Goal: Download file/media

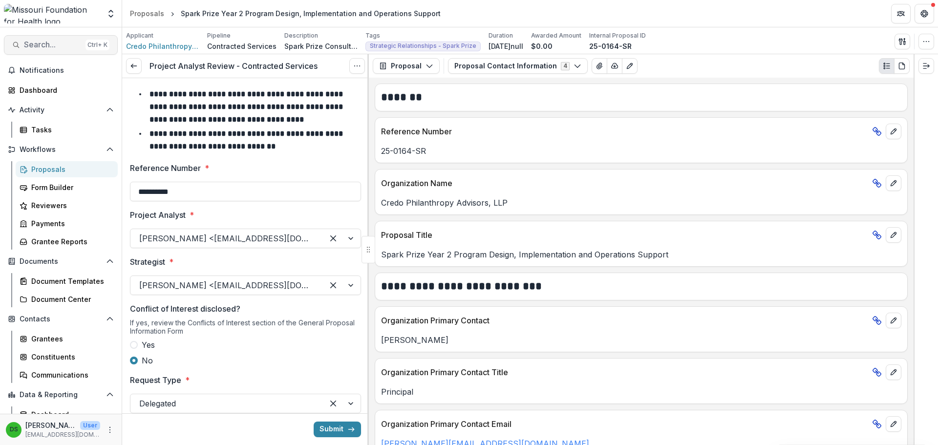
click at [91, 44] on div "Ctrl + K" at bounding box center [97, 45] width 24 height 11
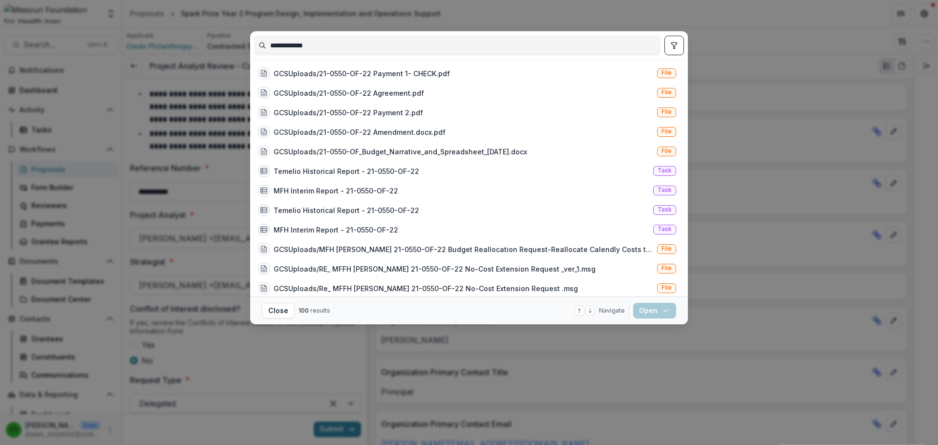
type input "**********"
click at [668, 49] on button "toggle filters" at bounding box center [674, 46] width 20 height 20
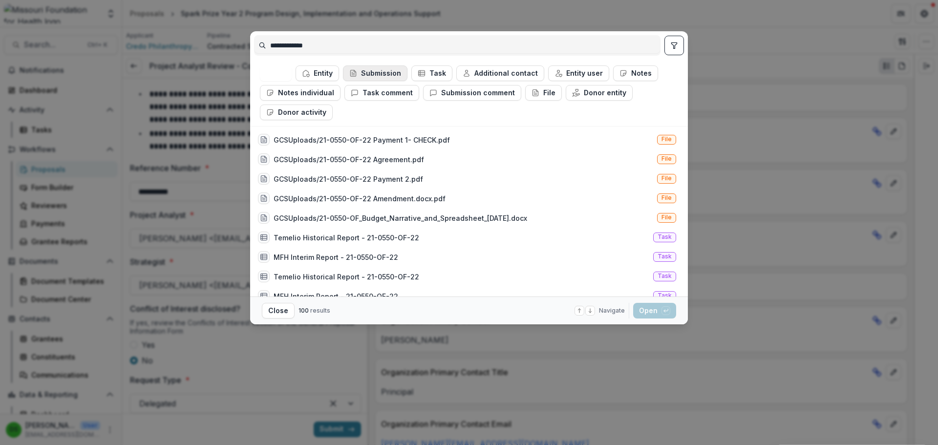
click at [368, 75] on button "Submission" at bounding box center [375, 73] width 64 height 16
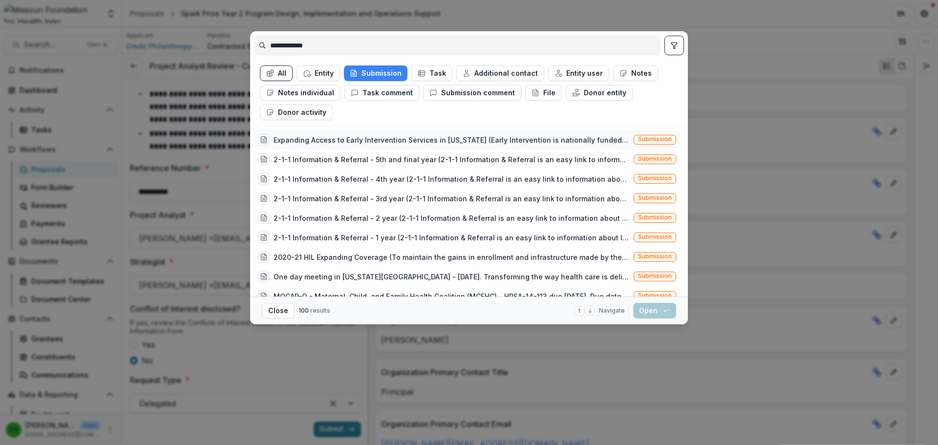
click at [370, 142] on div "Expanding Access to Early Intervention Services in [US_STATE] (Early Interventi…" at bounding box center [452, 140] width 356 height 10
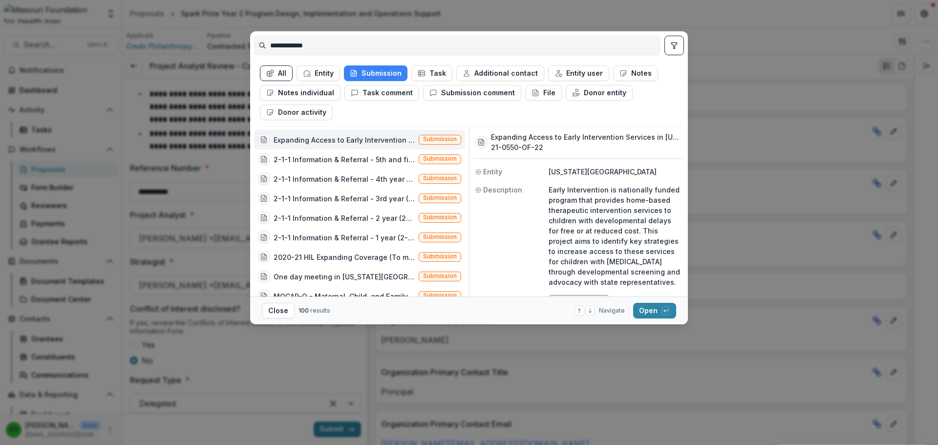
click at [370, 142] on div "Expanding Access to Early Intervention Services in [US_STATE] (Early Interventi…" at bounding box center [344, 140] width 141 height 10
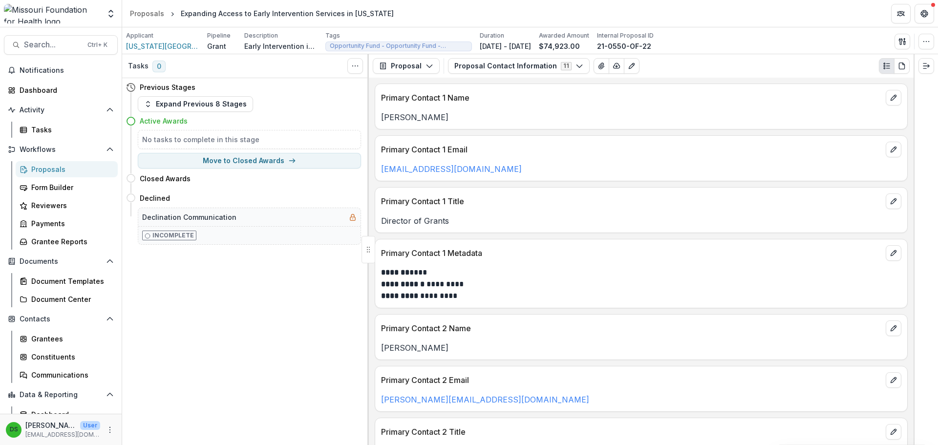
click at [538, 74] on div "Proposal Proposal Payments Reports Grant Agreements Board Summaries Bank Detail…" at bounding box center [641, 65] width 545 height 23
click at [537, 58] on div "Proposal Proposal Payments Reports Grant Agreements Board Summaries Bank Detail…" at bounding box center [641, 65] width 545 height 23
click at [537, 70] on button "Proposal Contact Information 11" at bounding box center [519, 66] width 142 height 16
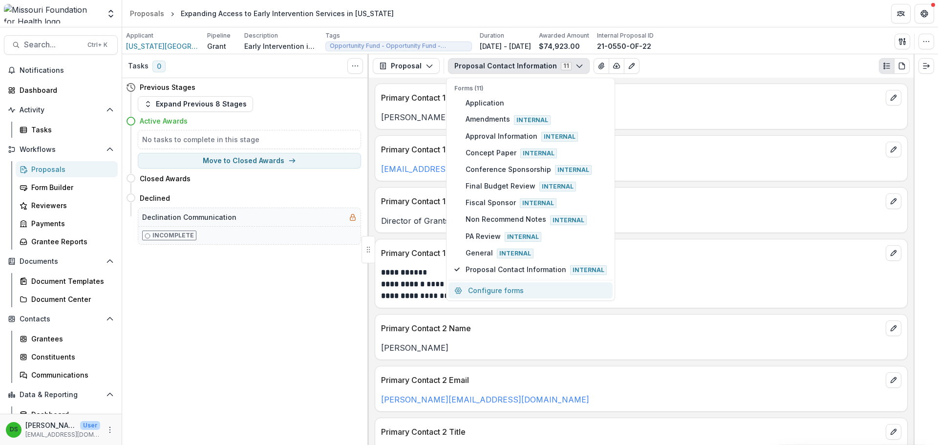
click at [530, 286] on button "Configure forms" at bounding box center [530, 290] width 164 height 16
select select "****"
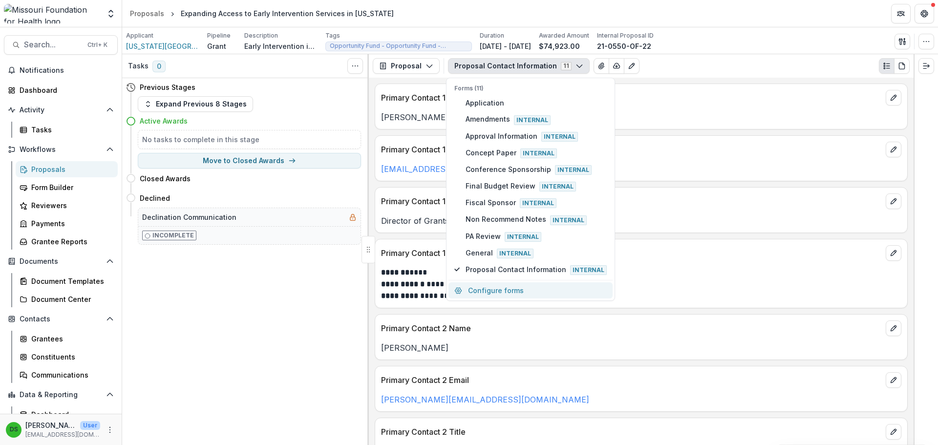
select select "****"
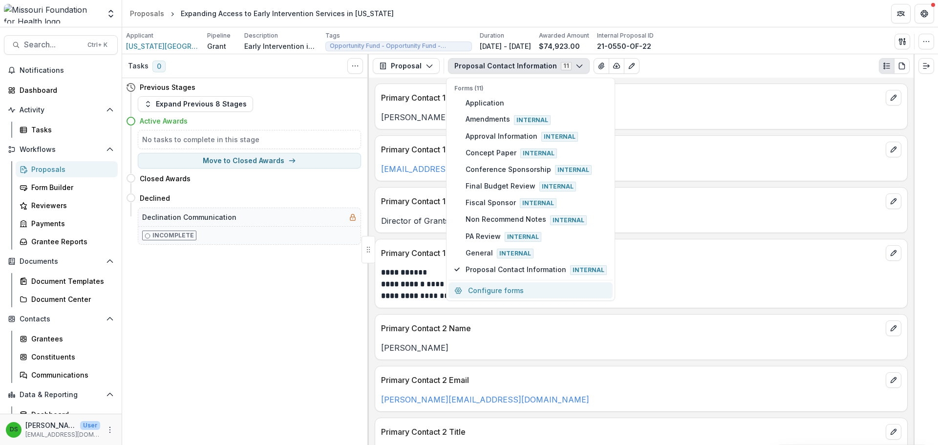
select select "****"
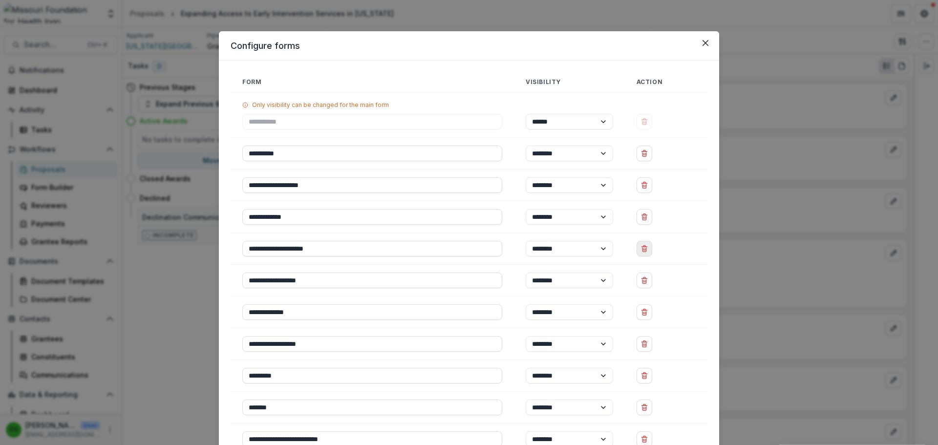
click at [650, 249] on button "Delete Conference Sponsorship" at bounding box center [644, 249] width 16 height 16
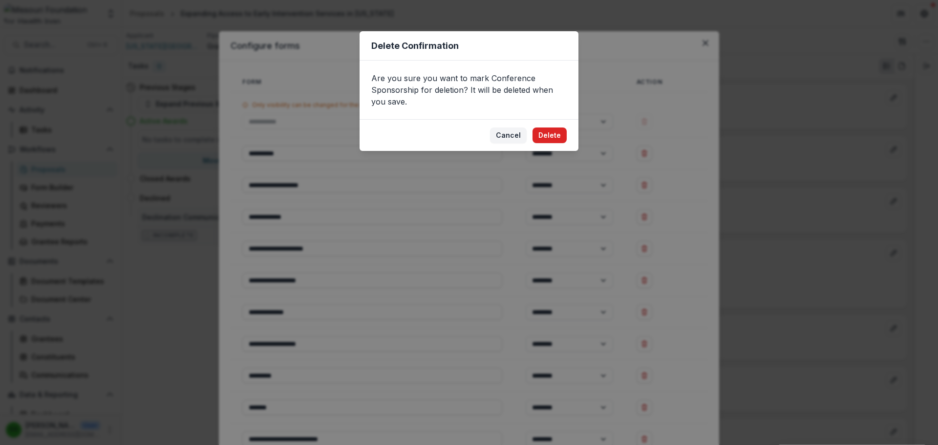
click at [548, 134] on button "Delete" at bounding box center [549, 135] width 34 height 16
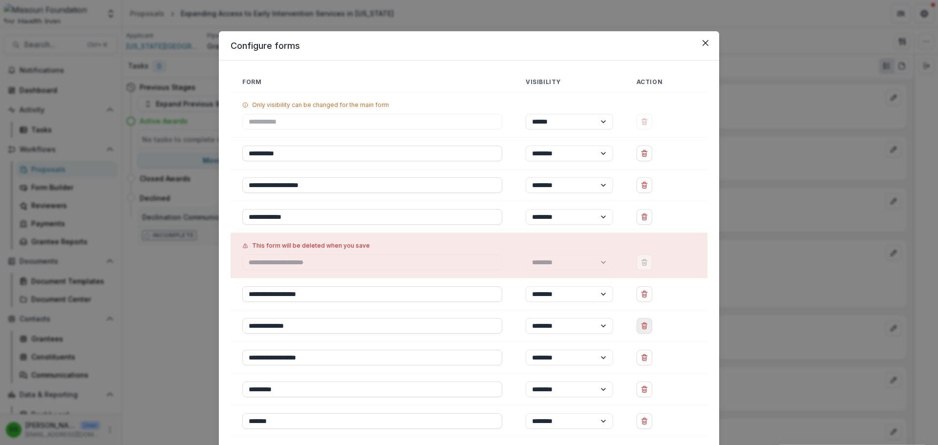
click at [644, 323] on icon "Delete Fiscal Sponsor" at bounding box center [644, 326] width 8 height 8
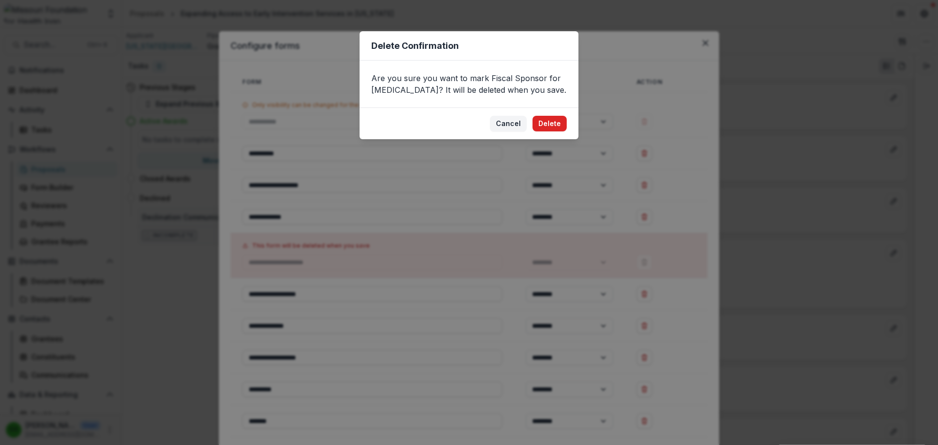
click at [548, 117] on button "Delete" at bounding box center [549, 124] width 34 height 16
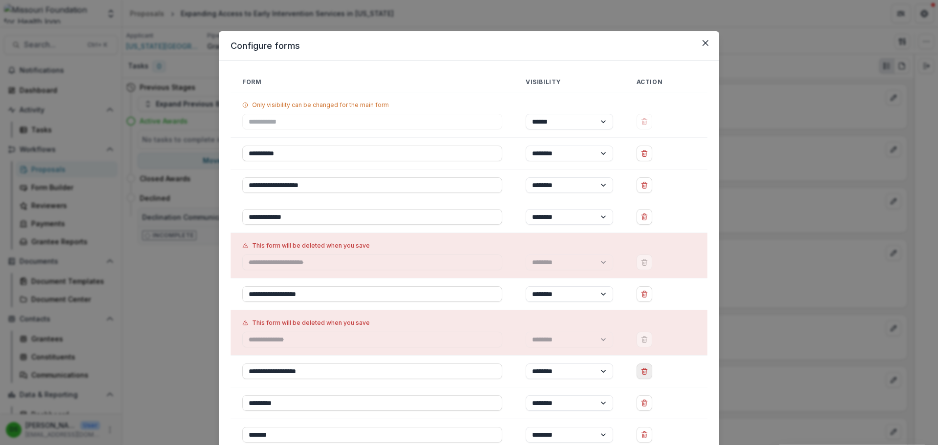
click at [645, 368] on icon "Delete Non Recommend Notes" at bounding box center [644, 368] width 2 height 1
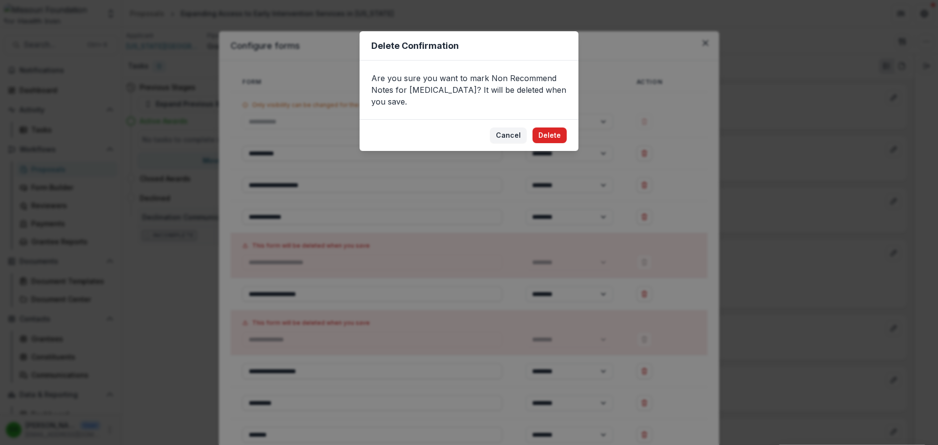
click at [551, 127] on button "Delete" at bounding box center [549, 135] width 34 height 16
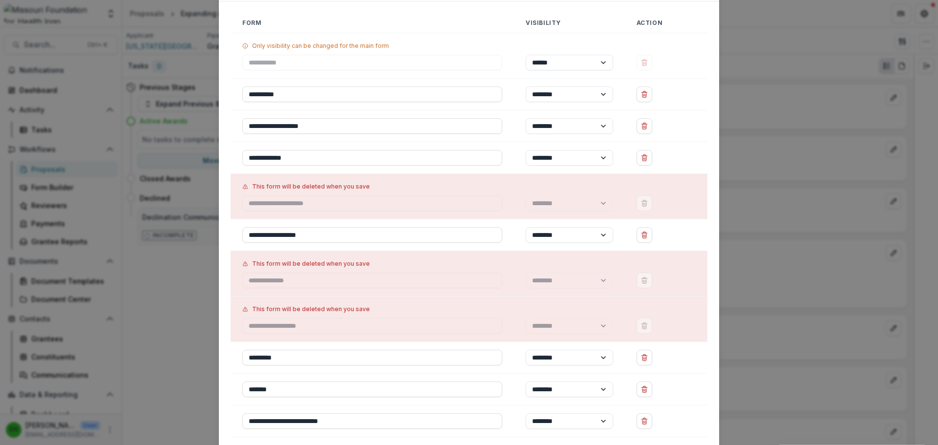
scroll to position [126, 0]
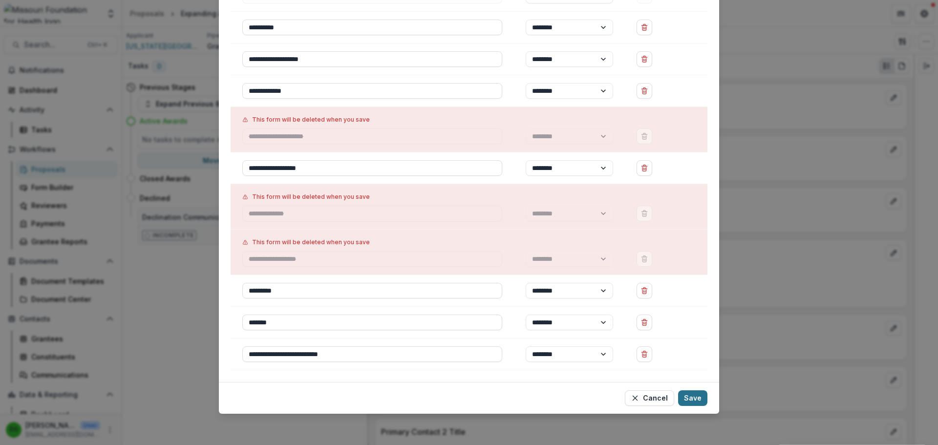
click at [693, 395] on button "Save" at bounding box center [692, 398] width 29 height 16
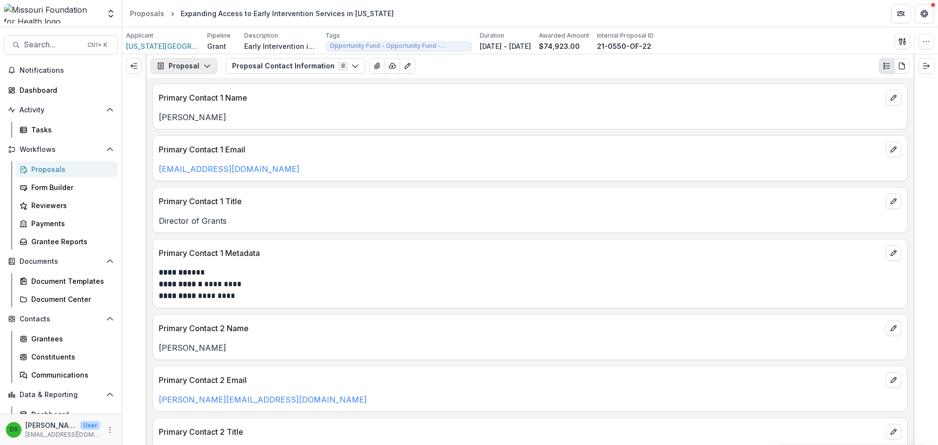
click at [179, 63] on button "Proposal" at bounding box center [183, 66] width 67 height 16
click at [193, 122] on div "Reports" at bounding box center [214, 120] width 89 height 10
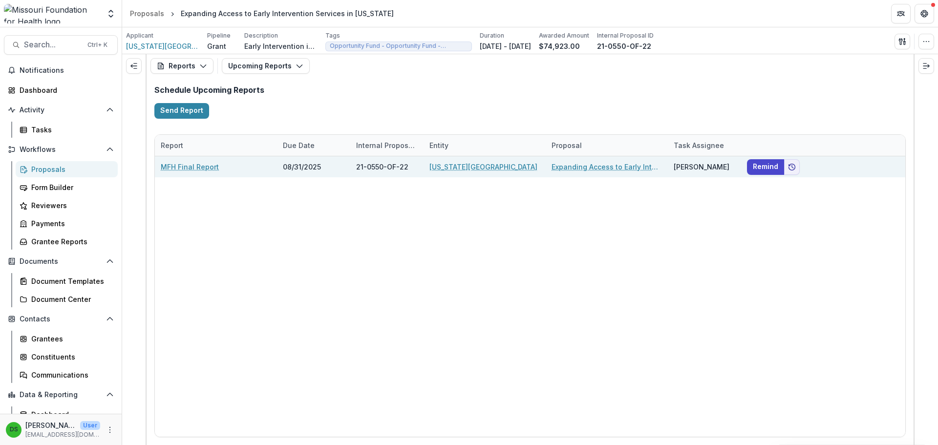
click at [205, 167] on link "MFH Final Report" at bounding box center [190, 167] width 58 height 10
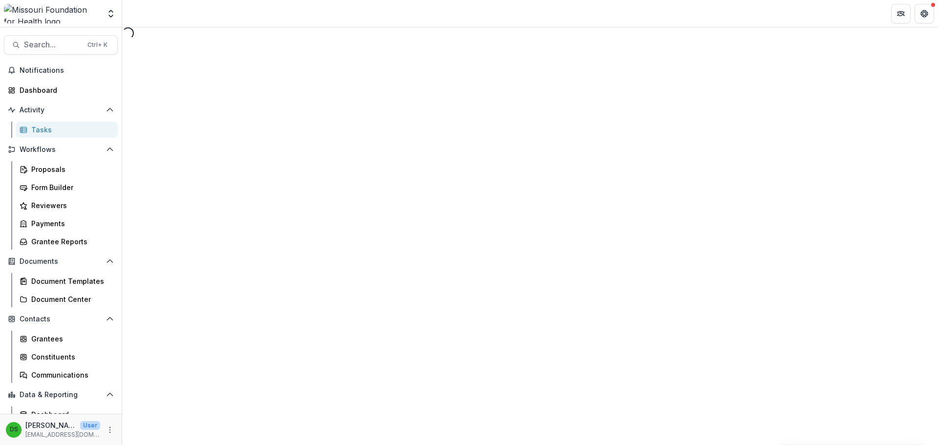
select select "********"
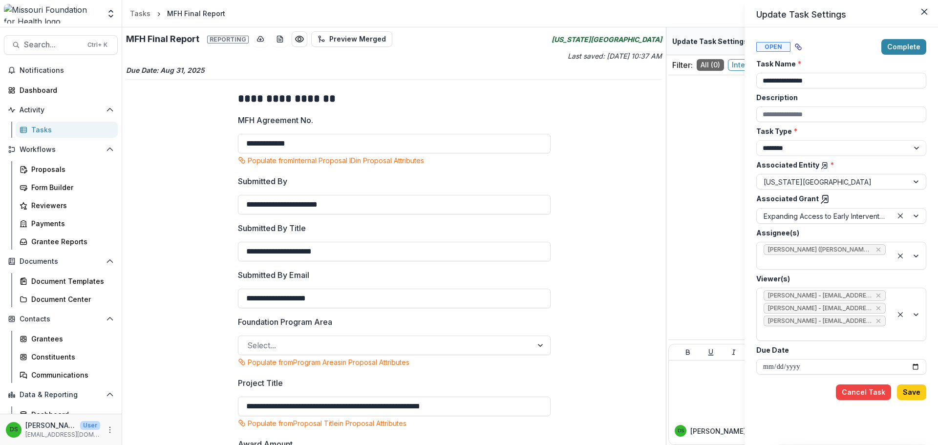
click at [188, 288] on div "**********" at bounding box center [469, 222] width 938 height 445
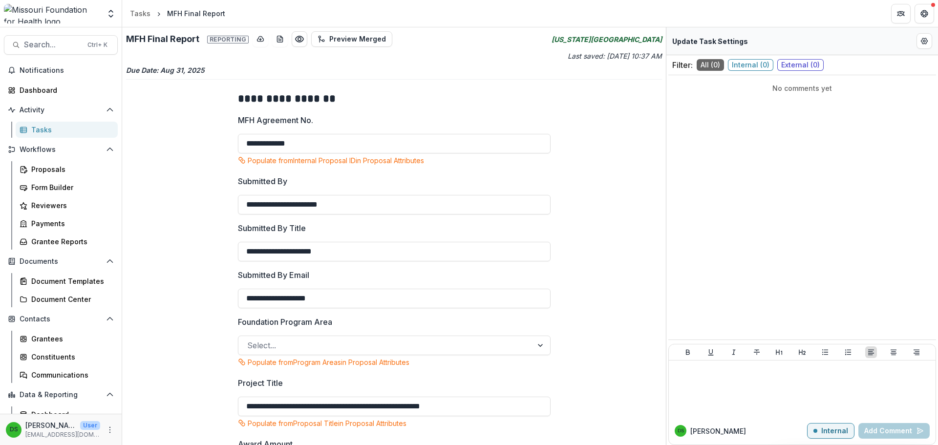
scroll to position [387, 0]
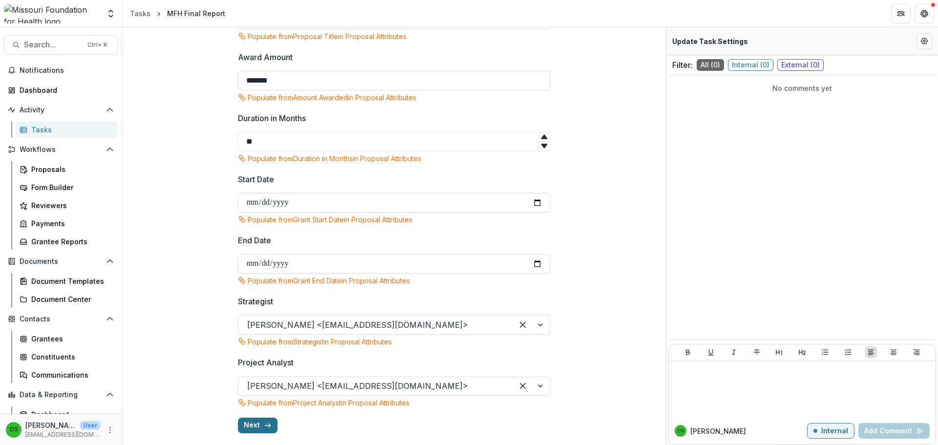
click at [259, 428] on button "Next" at bounding box center [258, 426] width 40 height 16
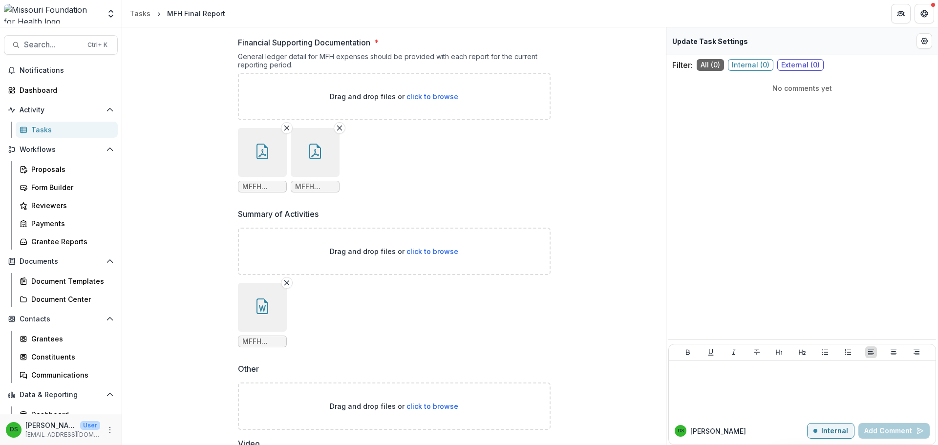
scroll to position [575, 0]
click at [259, 152] on icon "button" at bounding box center [262, 154] width 16 height 16
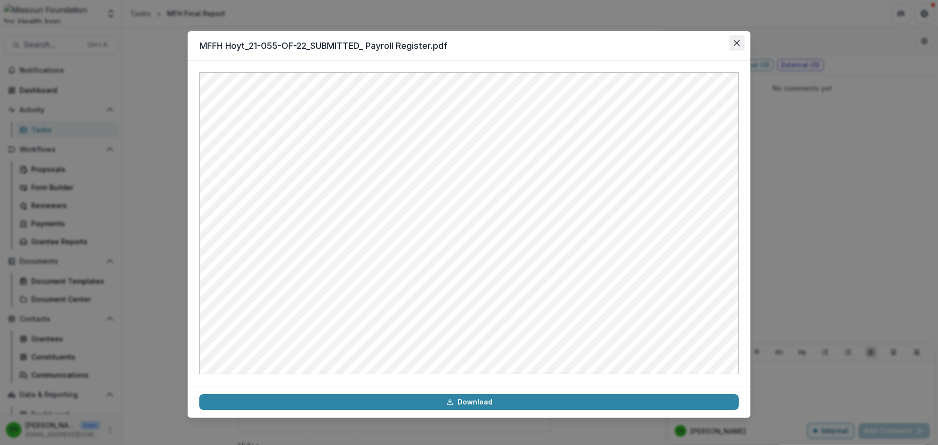
click at [737, 49] on button "Close" at bounding box center [737, 43] width 16 height 16
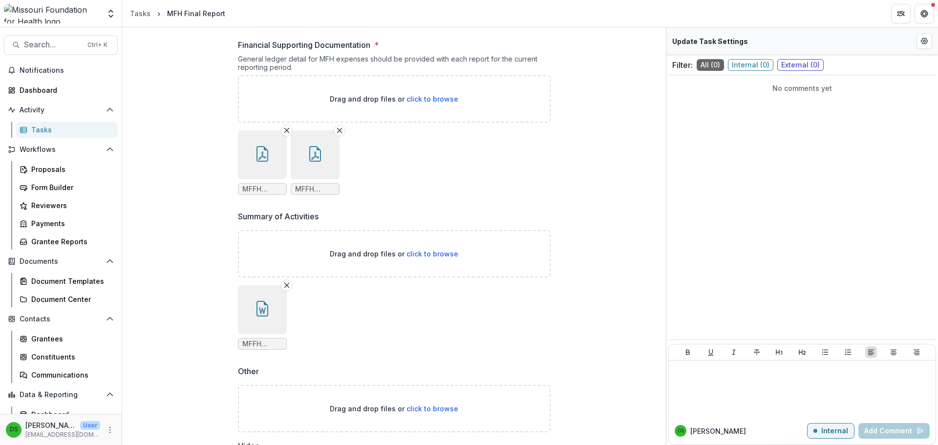
click at [312, 155] on icon "button" at bounding box center [315, 154] width 16 height 16
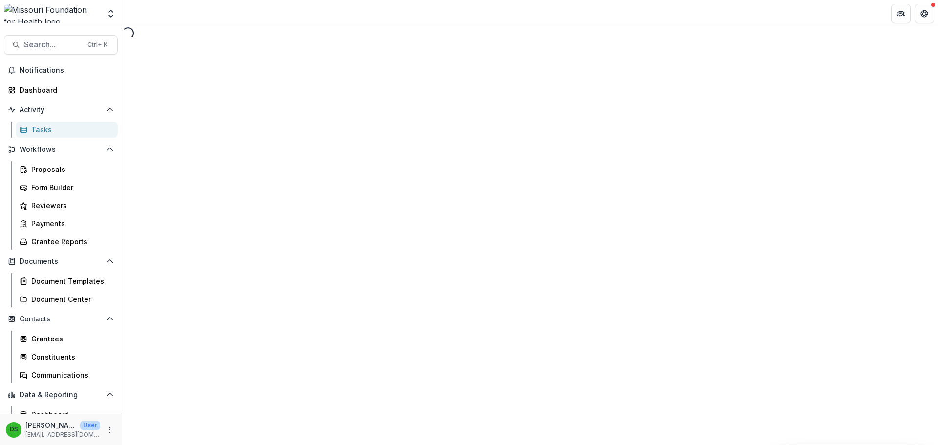
select select "********"
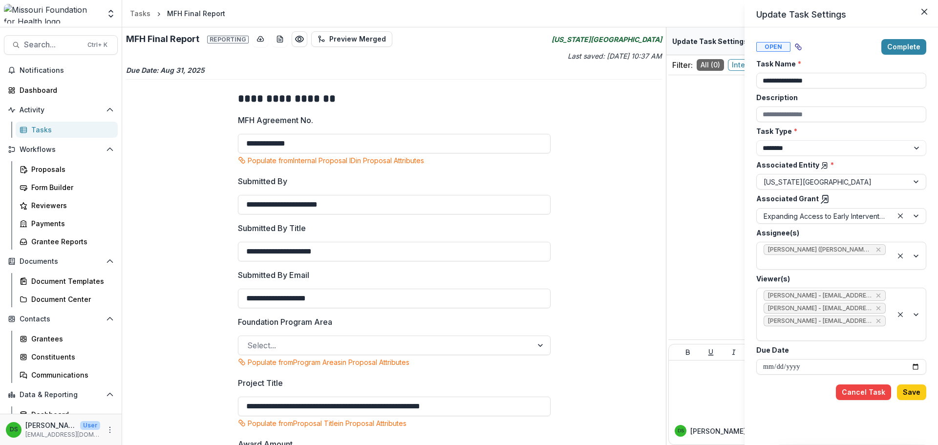
click at [190, 326] on div "**********" at bounding box center [469, 222] width 938 height 445
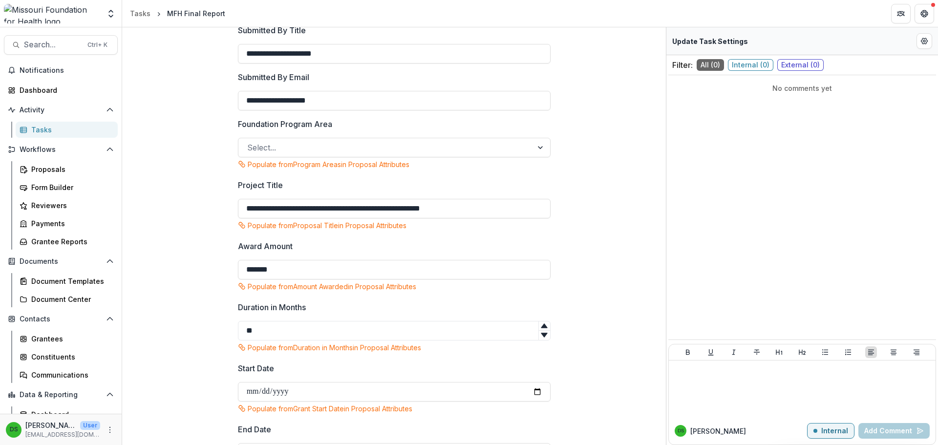
scroll to position [387, 0]
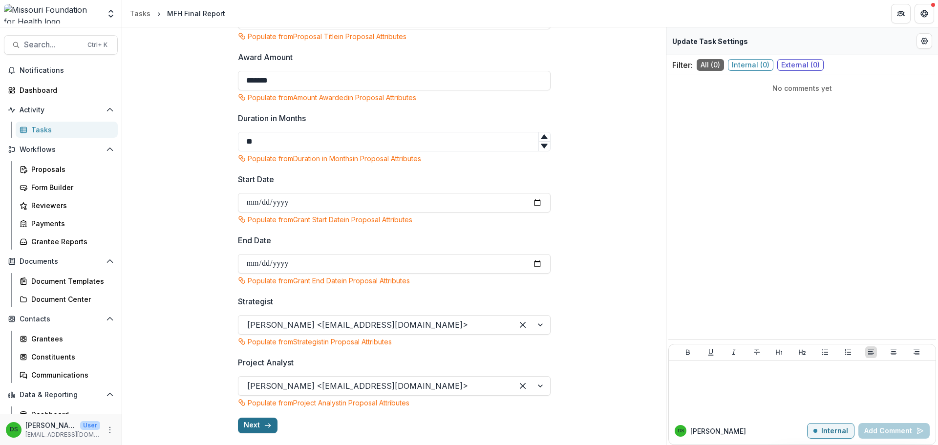
click at [259, 428] on button "Next" at bounding box center [258, 426] width 40 height 16
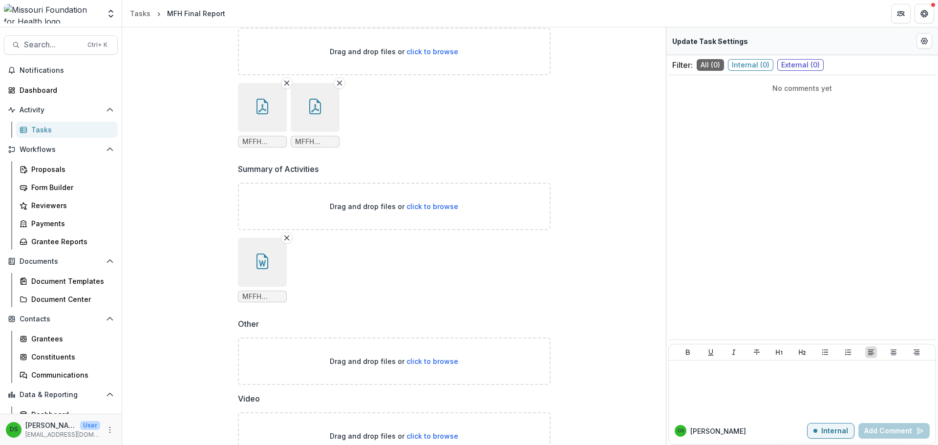
scroll to position [575, 0]
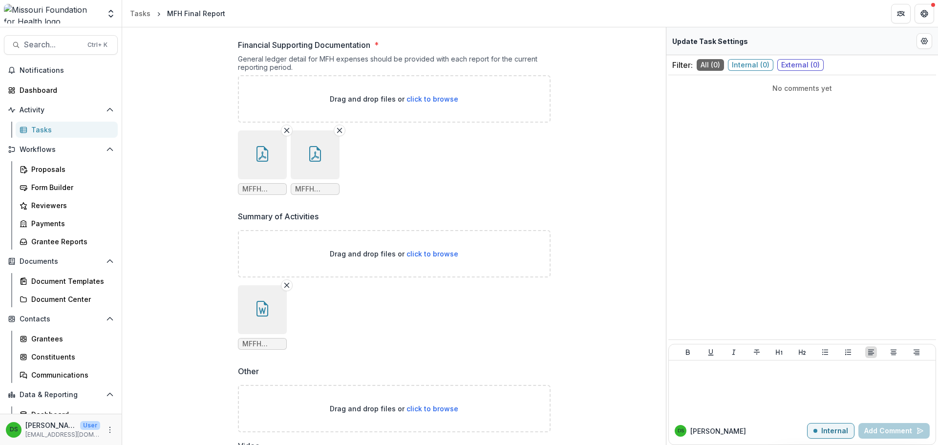
click at [318, 189] on span "MFFH Hoyt_21-055-OF-22_SUBMITTED_ NonSalaryGeneralLedgerAndReqdSupportg Docs.pdf" at bounding box center [315, 189] width 40 height 8
click at [319, 163] on button "button" at bounding box center [315, 154] width 49 height 49
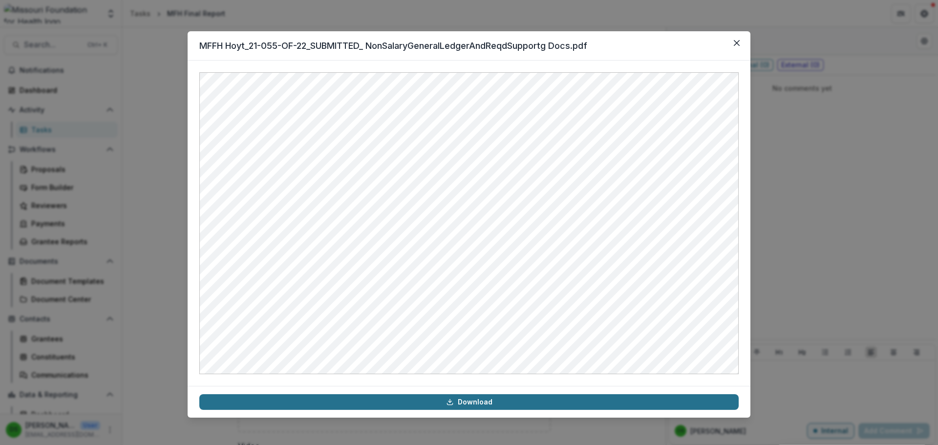
click at [489, 400] on link "Download" at bounding box center [468, 402] width 539 height 16
click at [724, 41] on header "MFFH Hoyt_21-055-OF-22_SUBMITTED_ NonSalaryGeneralLedgerAndReqdSupportg Docs.pdf" at bounding box center [469, 45] width 563 height 29
click at [738, 41] on icon "Close" at bounding box center [737, 43] width 6 height 6
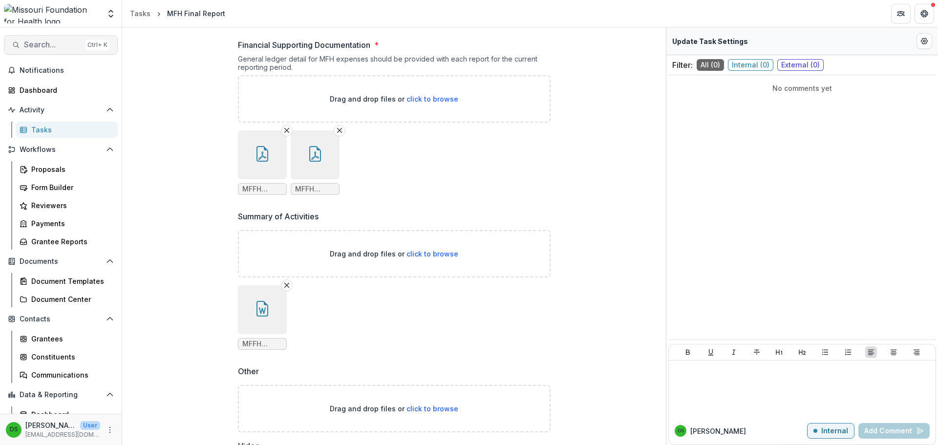
click at [36, 48] on span "Search..." at bounding box center [53, 44] width 58 height 9
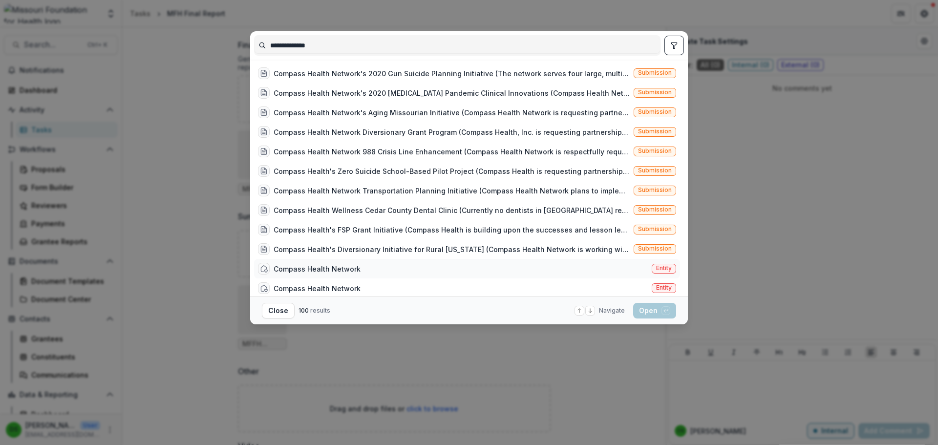
type input "**********"
click at [382, 265] on div "Compass Health Network Entity" at bounding box center [467, 269] width 426 height 20
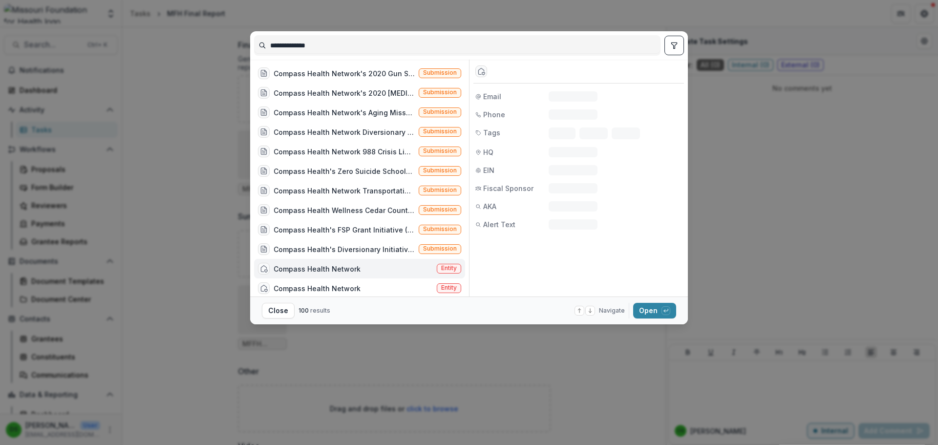
click at [382, 265] on div "Compass Health Network Entity" at bounding box center [359, 269] width 211 height 20
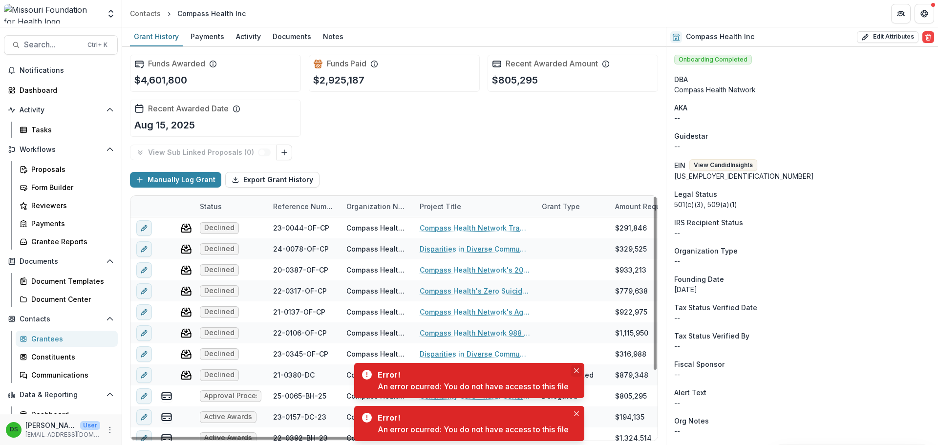
click at [576, 365] on button "Close" at bounding box center [577, 371] width 12 height 12
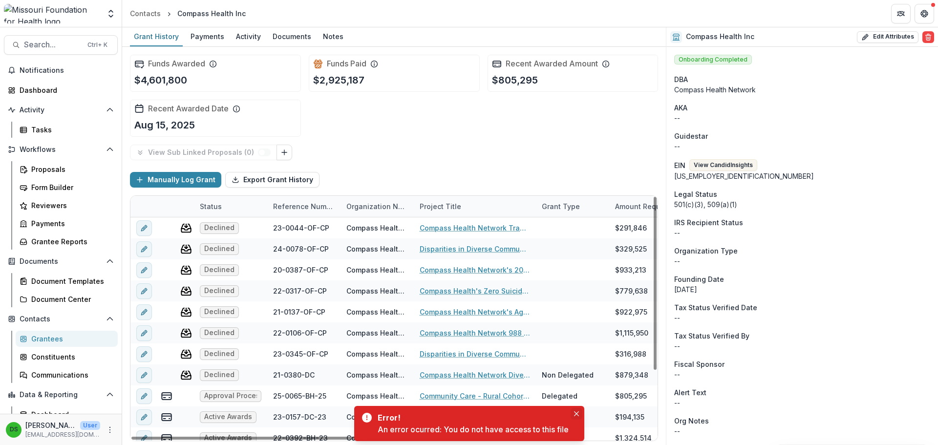
click at [577, 412] on icon "Close" at bounding box center [576, 413] width 5 height 5
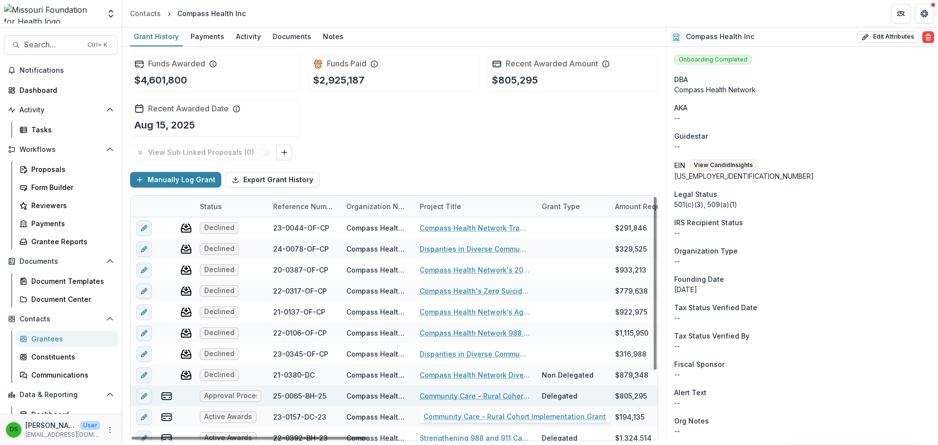
click at [464, 396] on link "Community Care - Rural Cohort Implementation Grant" at bounding box center [475, 396] width 110 height 10
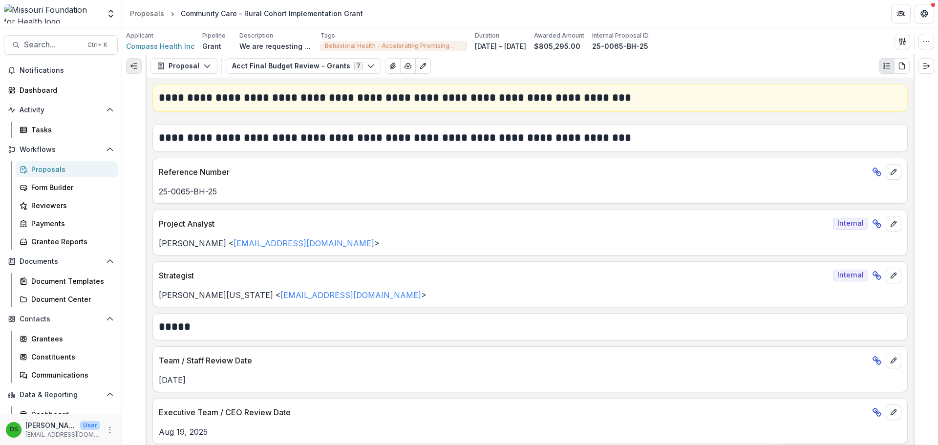
click at [132, 71] on button "Expand left" at bounding box center [134, 66] width 16 height 16
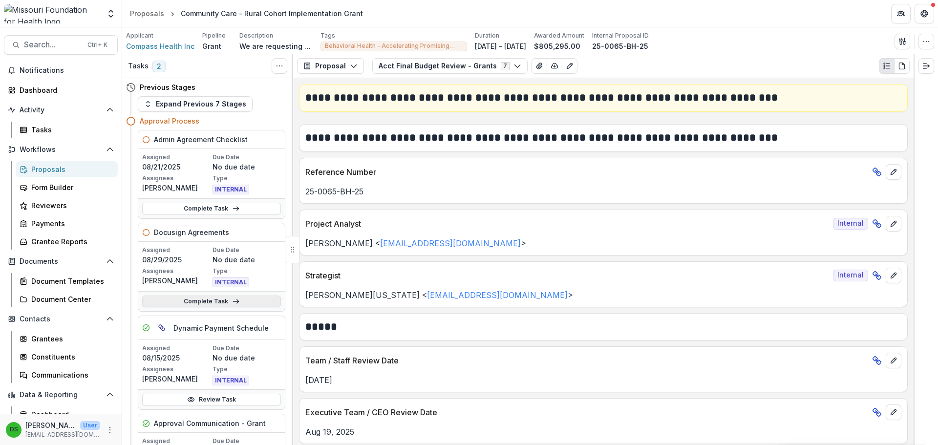
click at [234, 299] on icon at bounding box center [236, 301] width 8 height 8
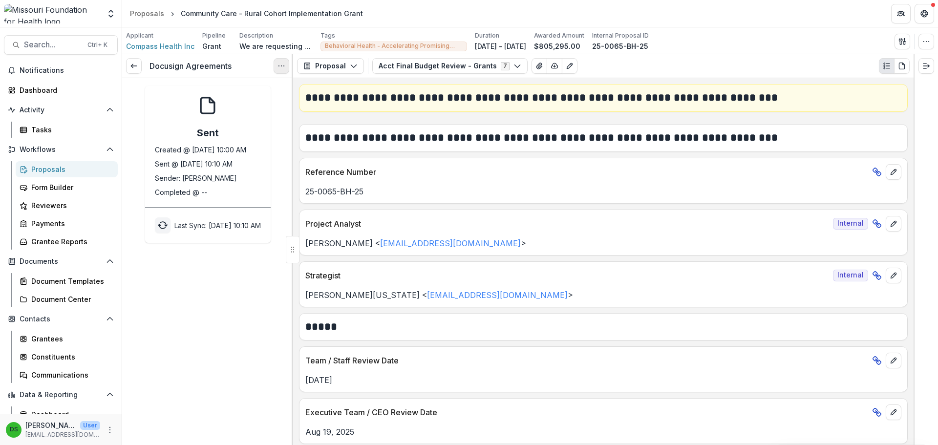
click at [285, 71] on button "Options" at bounding box center [282, 66] width 16 height 16
click at [158, 224] on icon "sync" at bounding box center [163, 225] width 10 height 10
click at [280, 65] on icon "Options" at bounding box center [281, 66] width 8 height 8
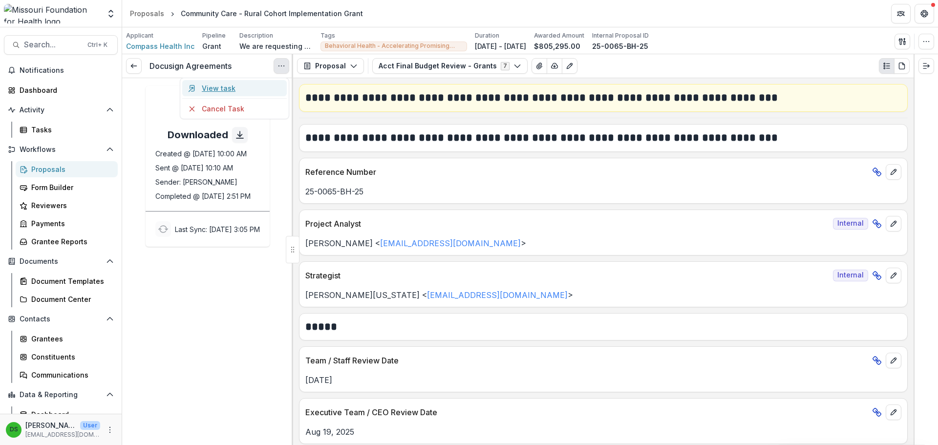
click at [259, 92] on link "View task" at bounding box center [234, 88] width 105 height 16
click at [281, 69] on icon "Options" at bounding box center [281, 66] width 8 height 8
click at [226, 89] on link "View task" at bounding box center [234, 88] width 105 height 16
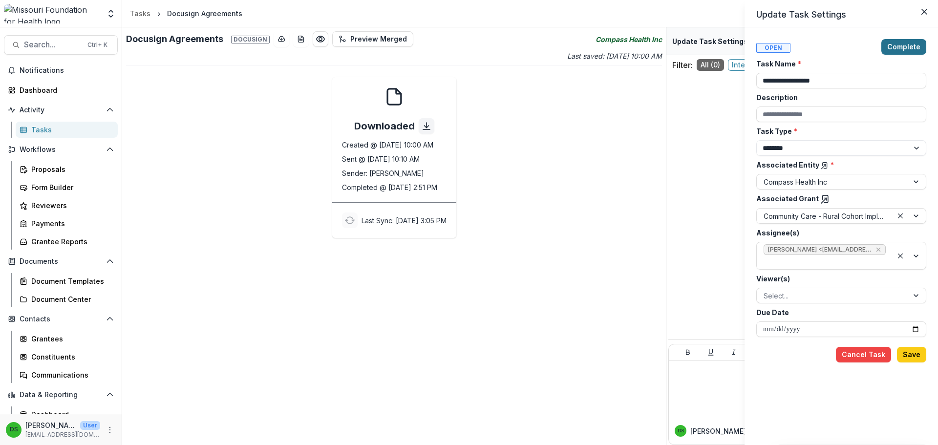
click at [903, 45] on button "Complete" at bounding box center [903, 47] width 45 height 16
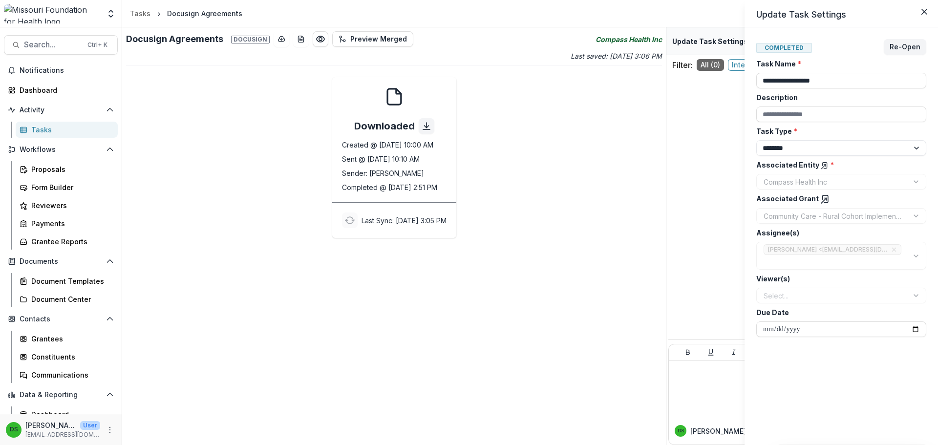
click at [57, 46] on div "**********" at bounding box center [469, 222] width 938 height 445
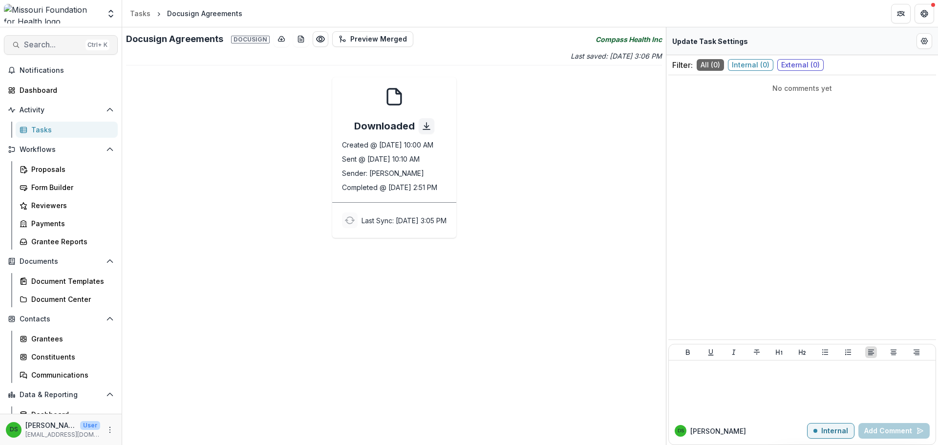
click at [58, 46] on span "Search..." at bounding box center [53, 44] width 58 height 9
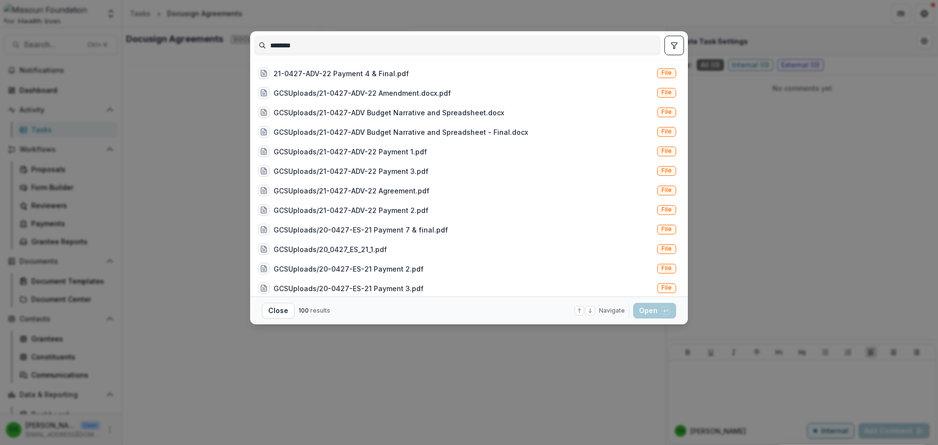
type input "********"
click at [671, 46] on icon "toggle filters" at bounding box center [674, 46] width 8 height 8
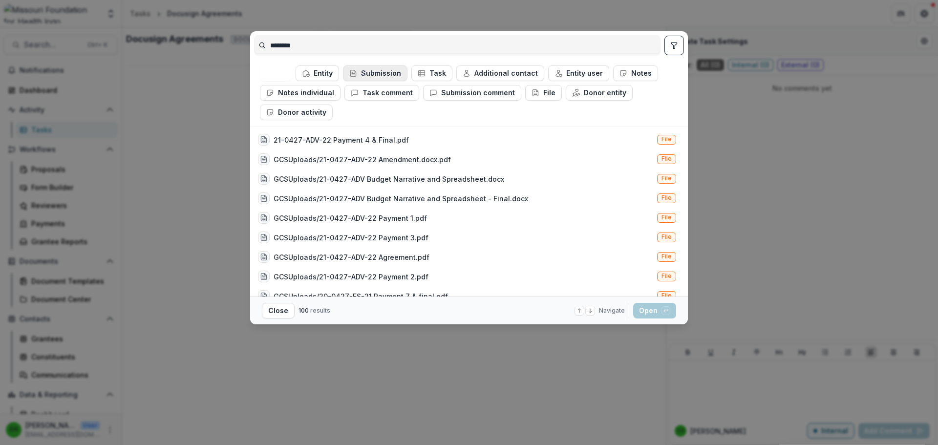
click at [368, 76] on button "Submission" at bounding box center [375, 73] width 64 height 16
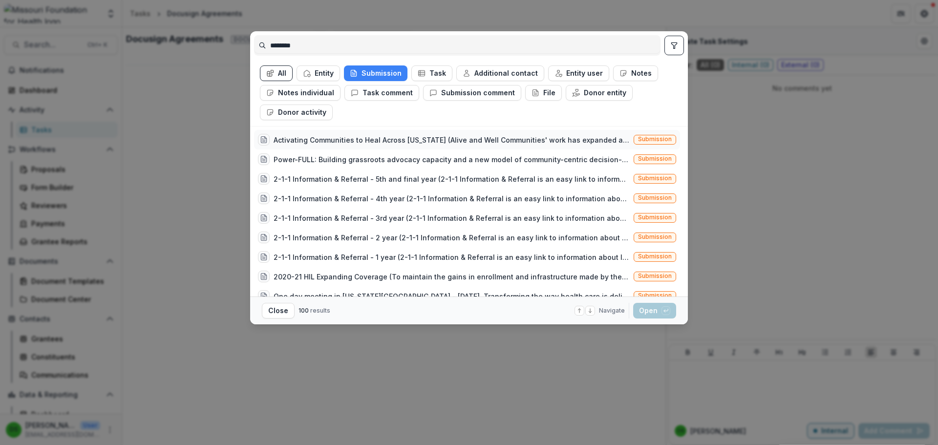
click at [351, 142] on div "Activating Communities to Heal Across [US_STATE] (Alive and Well Communities' w…" at bounding box center [452, 140] width 356 height 10
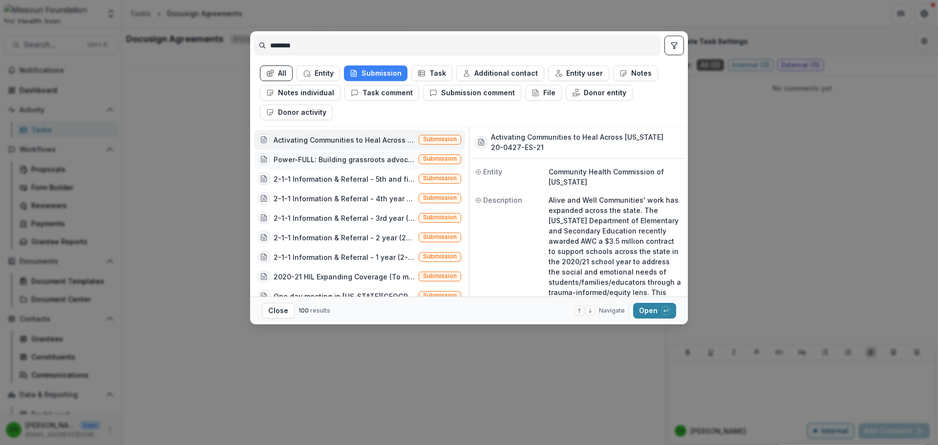
click at [336, 160] on div "Power-FULL: Building grassroots advocacy capacity and a new model of community-…" at bounding box center [344, 159] width 141 height 10
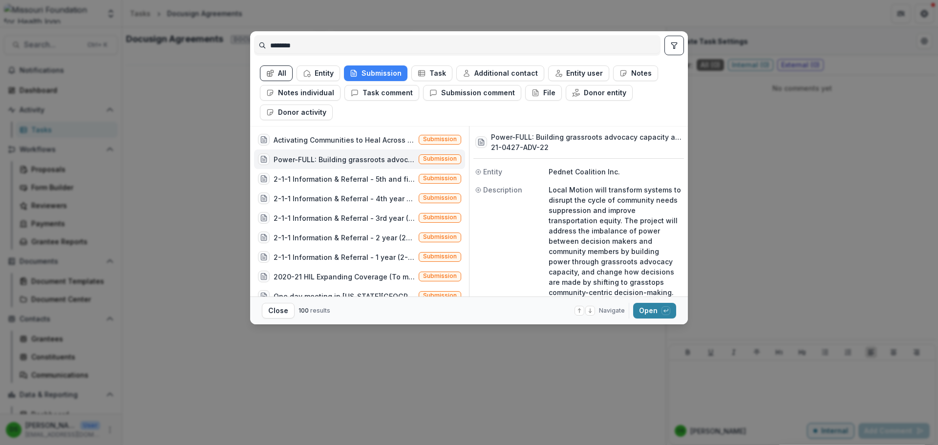
click at [336, 160] on div "Power-FULL: Building grassroots advocacy capacity and a new model of community-…" at bounding box center [344, 159] width 141 height 10
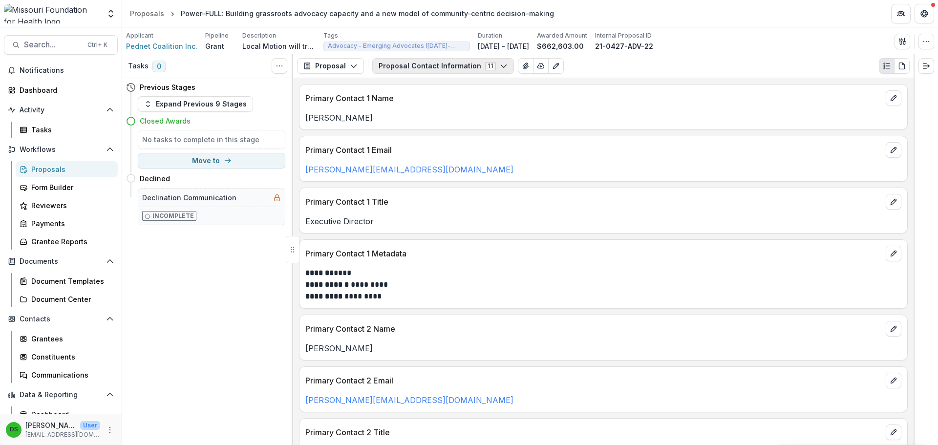
click at [410, 63] on button "Proposal Contact Information 11" at bounding box center [443, 66] width 142 height 16
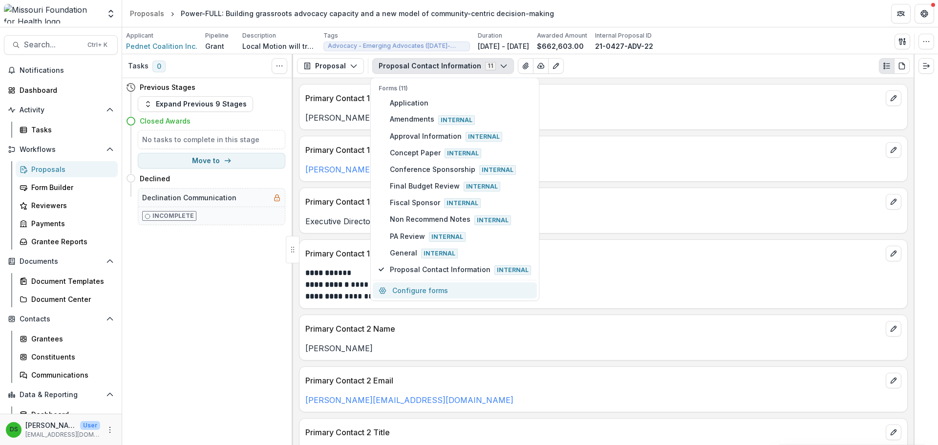
click at [416, 294] on button "Configure forms" at bounding box center [455, 290] width 164 height 16
select select "****"
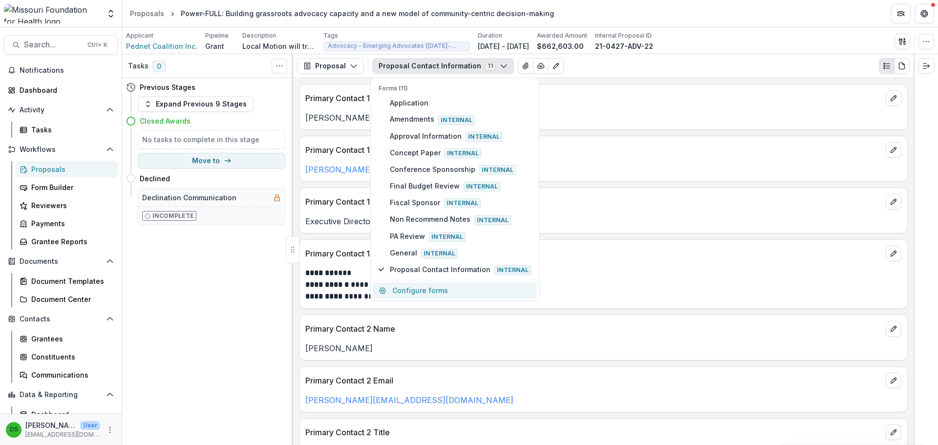
select select "****"
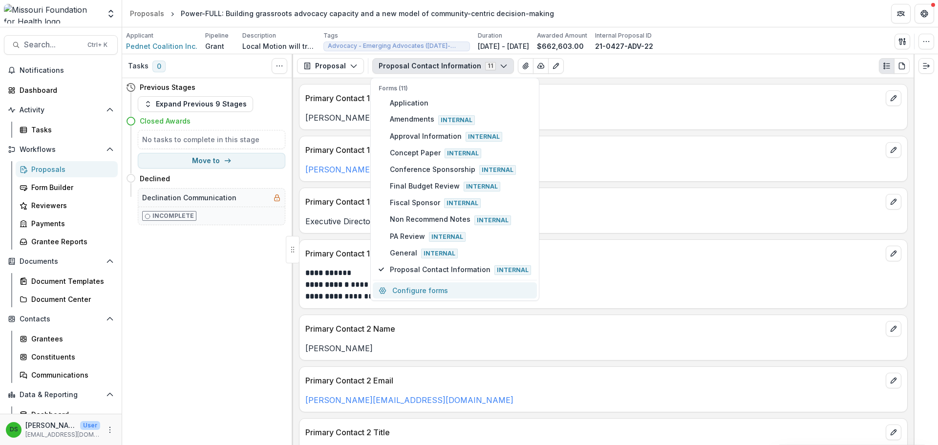
select select "****"
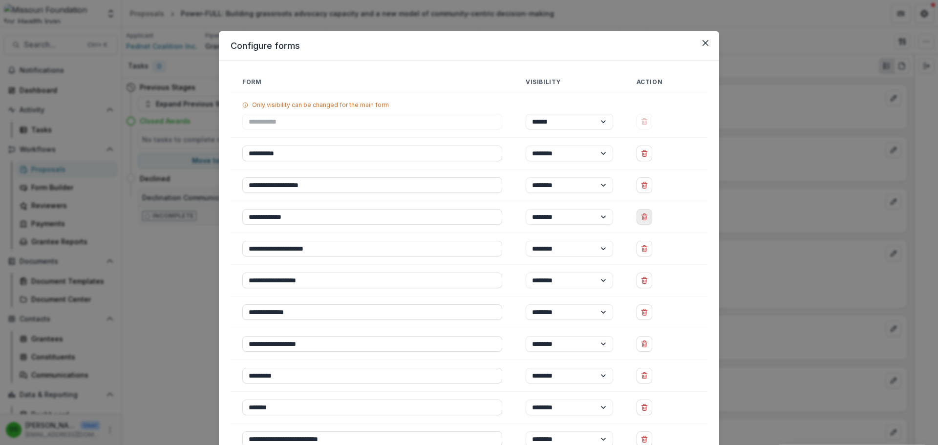
click at [647, 218] on icon "Delete Concept Paper" at bounding box center [644, 217] width 8 height 8
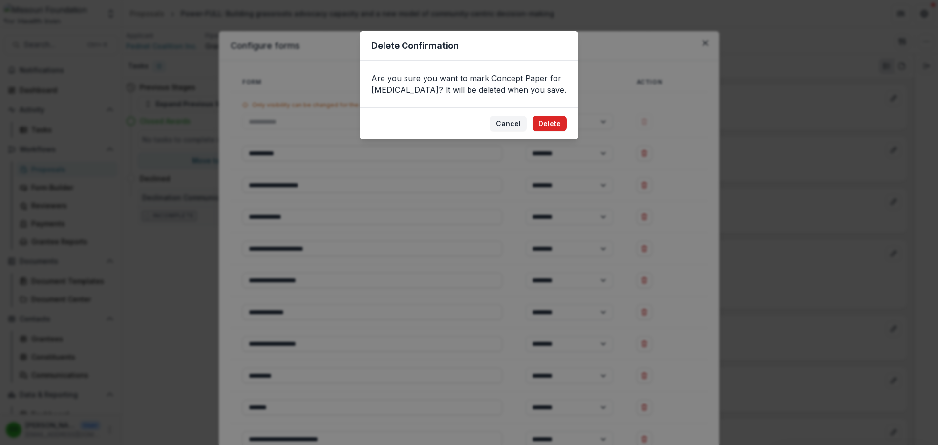
click at [562, 128] on button "Delete" at bounding box center [549, 124] width 34 height 16
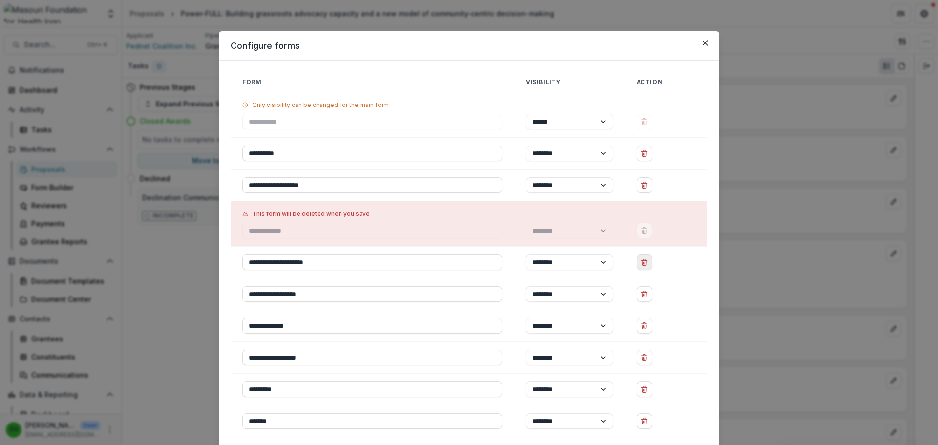
click at [645, 262] on icon "Delete Conference Sponsorship" at bounding box center [644, 262] width 8 height 8
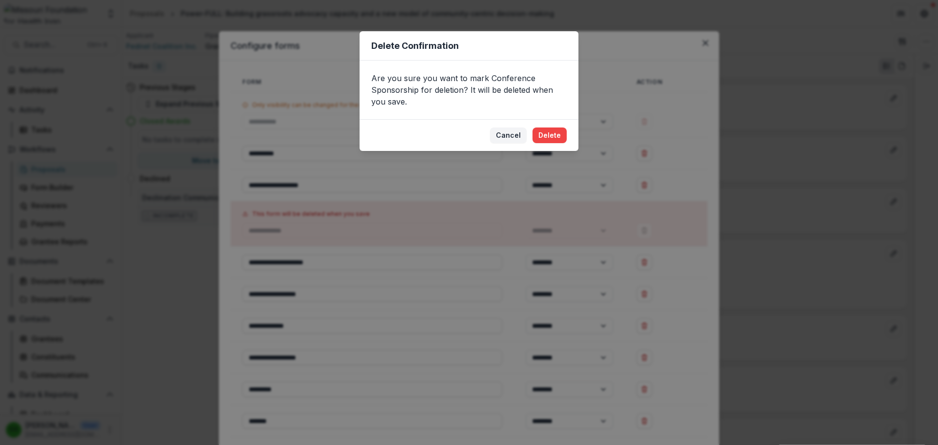
click at [547, 122] on footer "Cancel Delete" at bounding box center [469, 135] width 219 height 32
click at [545, 131] on button "Delete" at bounding box center [549, 135] width 34 height 16
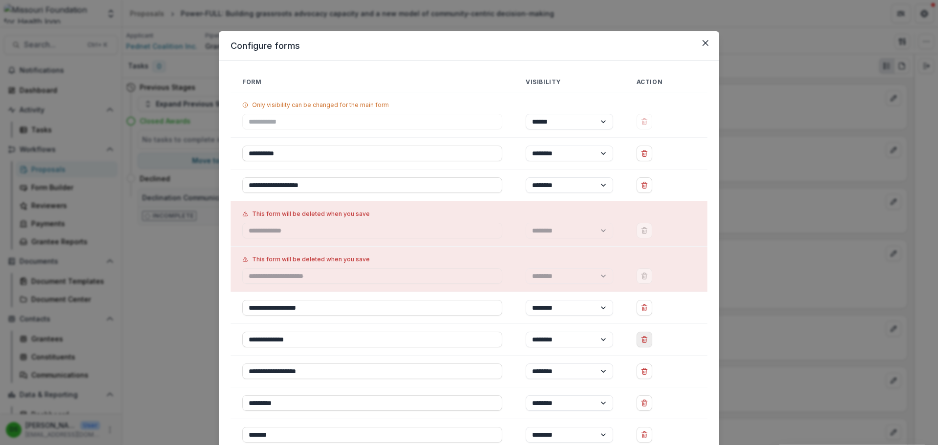
click at [643, 340] on icon "Delete Fiscal Sponsor" at bounding box center [644, 340] width 8 height 8
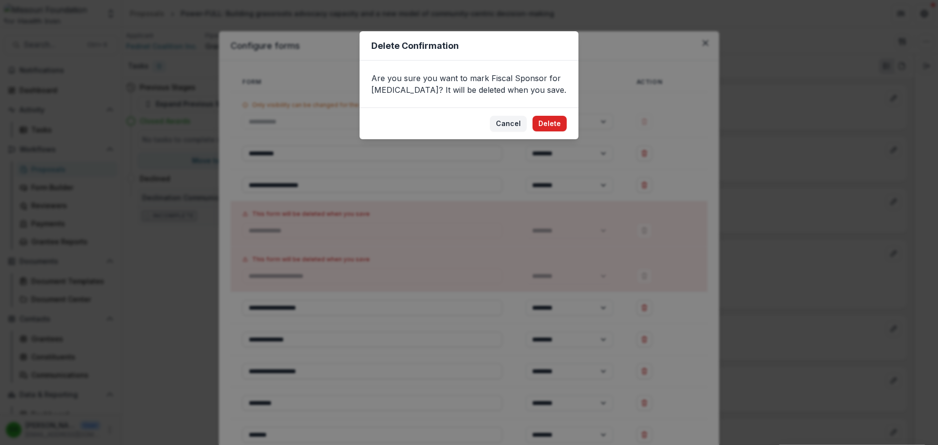
click at [552, 120] on button "Delete" at bounding box center [549, 124] width 34 height 16
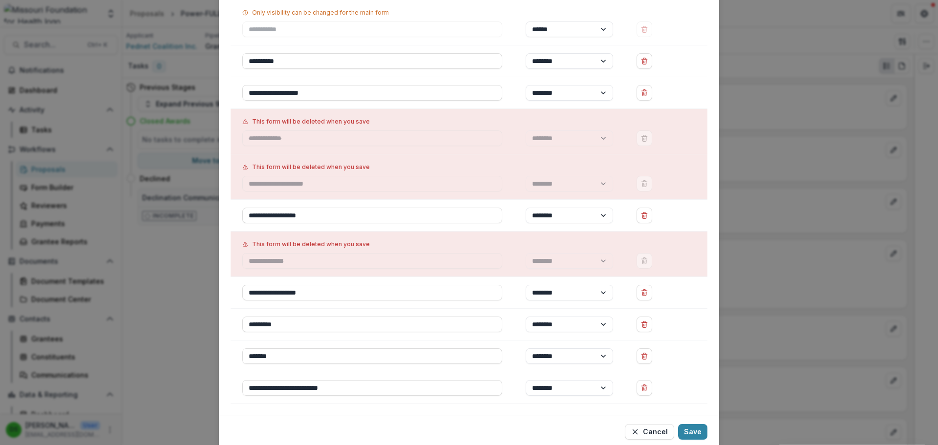
scroll to position [126, 0]
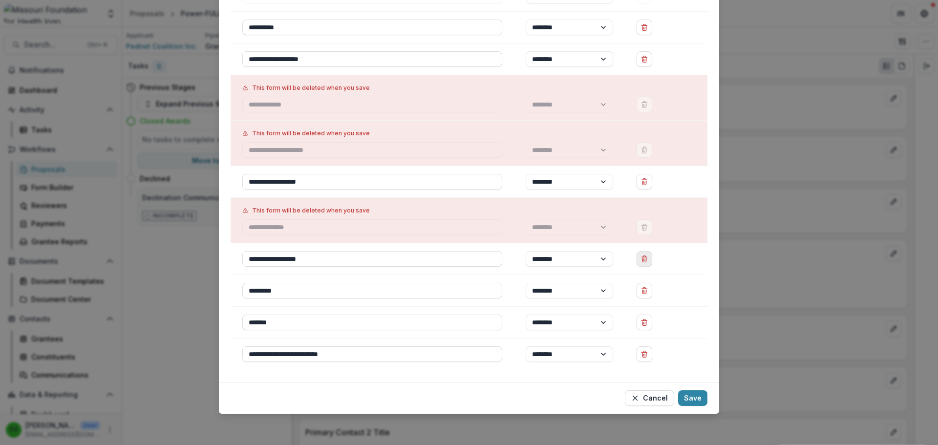
click at [645, 255] on icon "Delete Non Recommend Notes" at bounding box center [644, 259] width 8 height 8
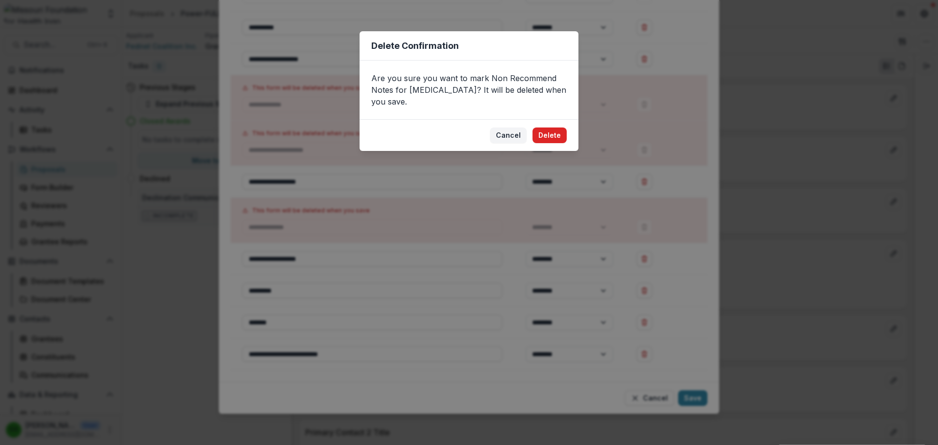
click at [548, 127] on button "Delete" at bounding box center [549, 135] width 34 height 16
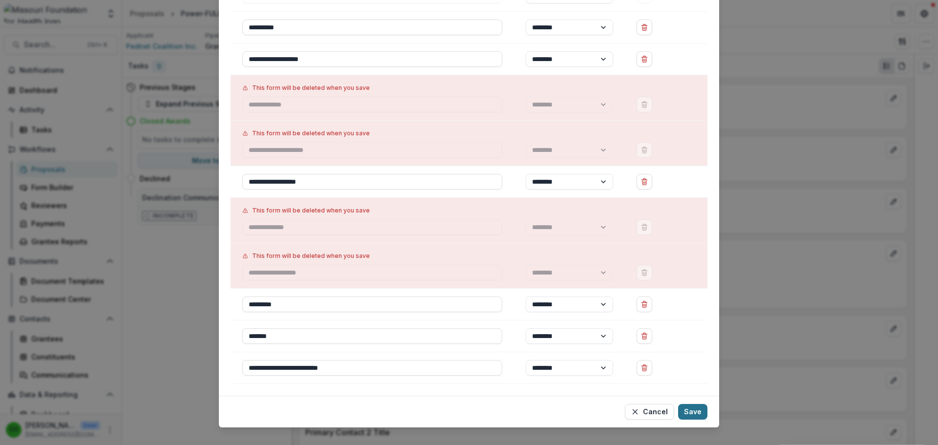
click at [697, 412] on button "Save" at bounding box center [692, 412] width 29 height 16
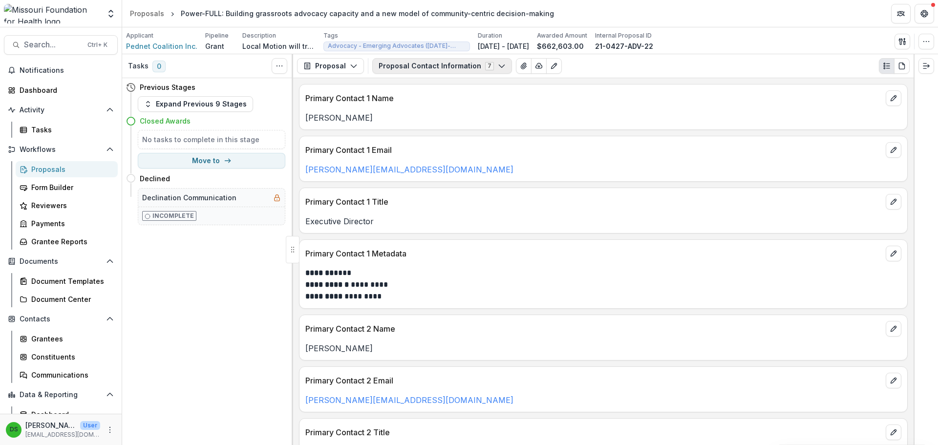
click at [447, 70] on button "Proposal Contact Information 7" at bounding box center [442, 66] width 140 height 16
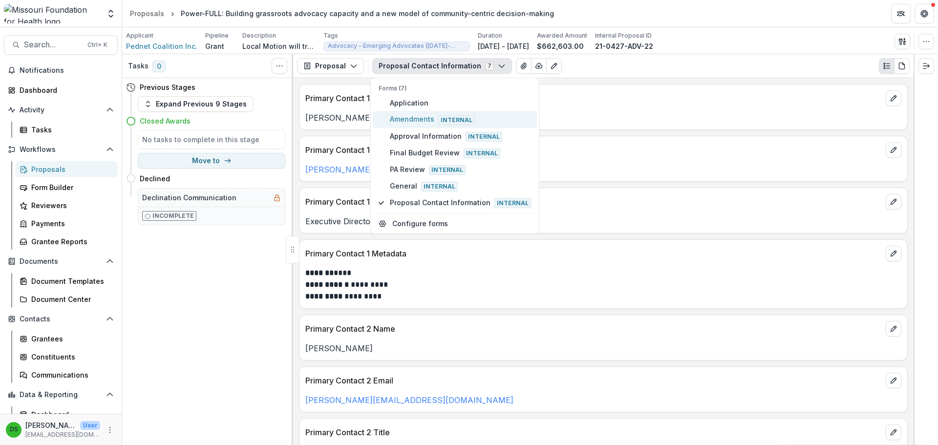
click at [430, 119] on span "Amendments Internal" at bounding box center [460, 119] width 141 height 11
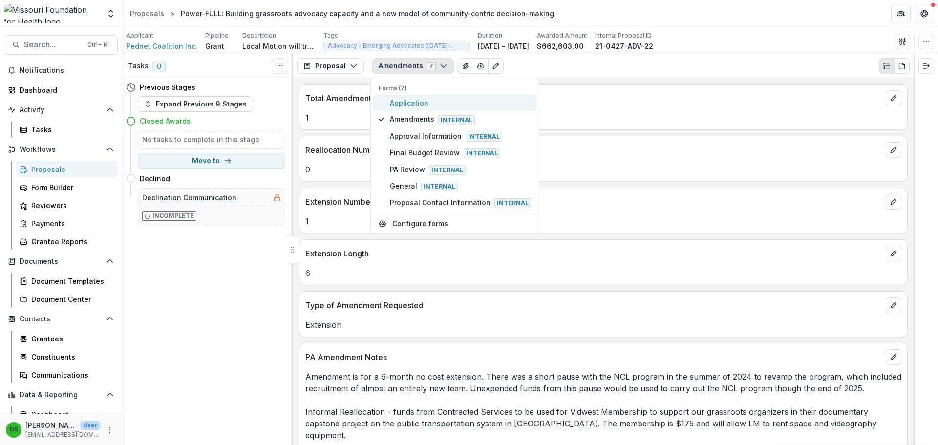
click at [431, 100] on span "Application" at bounding box center [460, 103] width 141 height 10
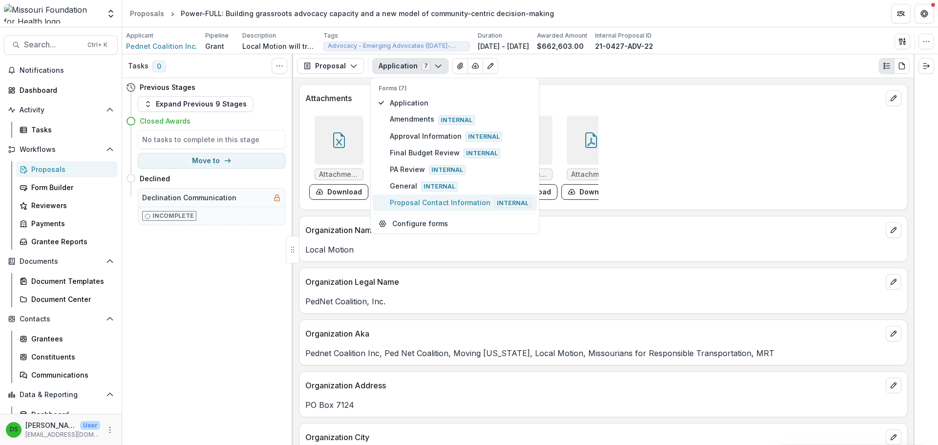
click at [434, 198] on span "Proposal Contact Information Internal" at bounding box center [460, 202] width 141 height 11
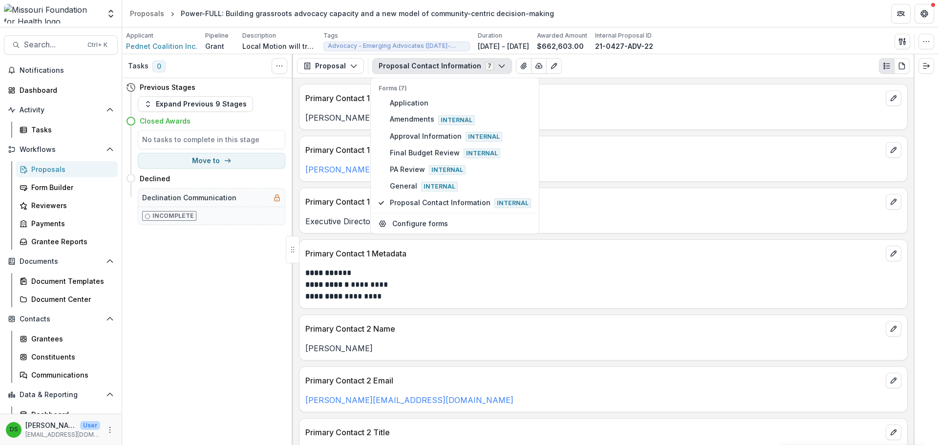
click at [656, 154] on p "Primary Contact 1 Email" at bounding box center [593, 150] width 576 height 12
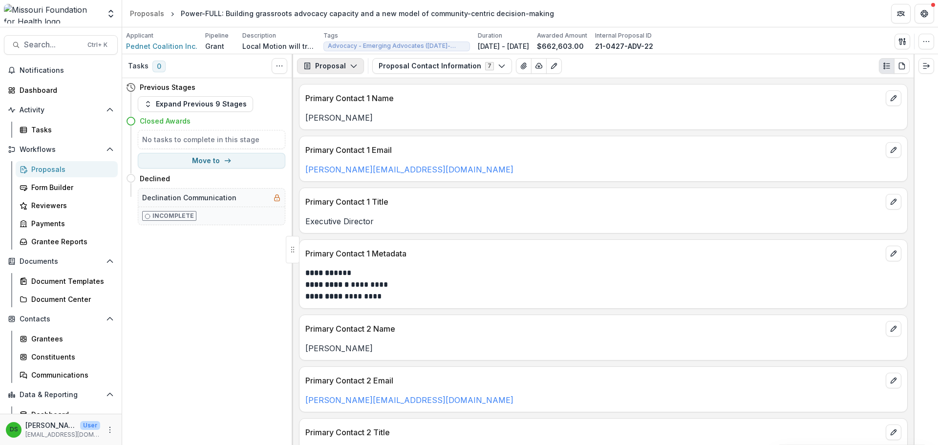
click at [328, 62] on button "Proposal" at bounding box center [330, 66] width 67 height 16
click at [337, 107] on div "Payments" at bounding box center [361, 104] width 89 height 10
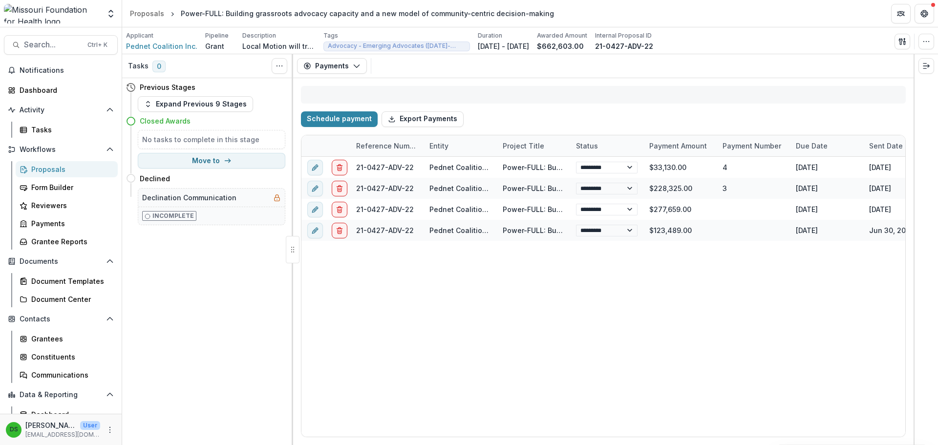
select select "****"
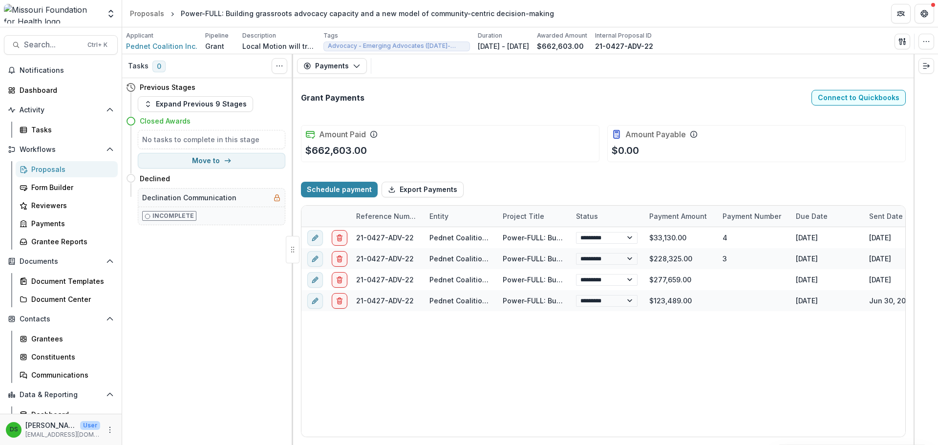
select select "****"
click at [335, 60] on button "Payments" at bounding box center [332, 66] width 70 height 16
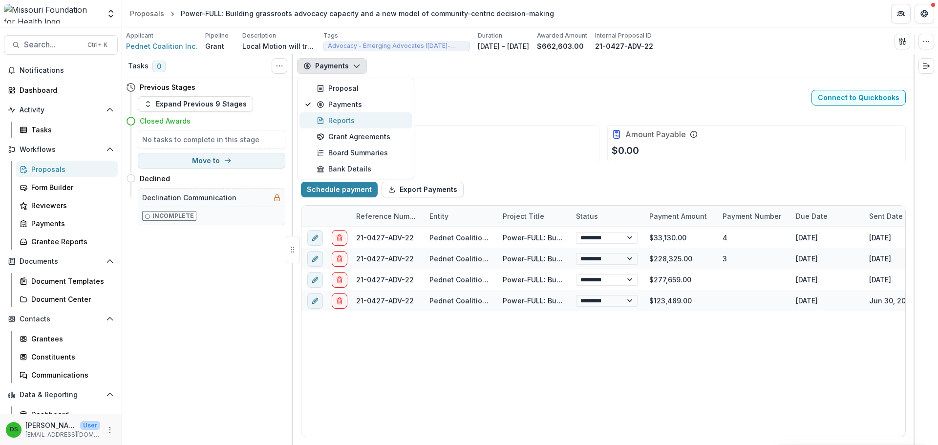
click at [344, 117] on div "Reports" at bounding box center [361, 120] width 89 height 10
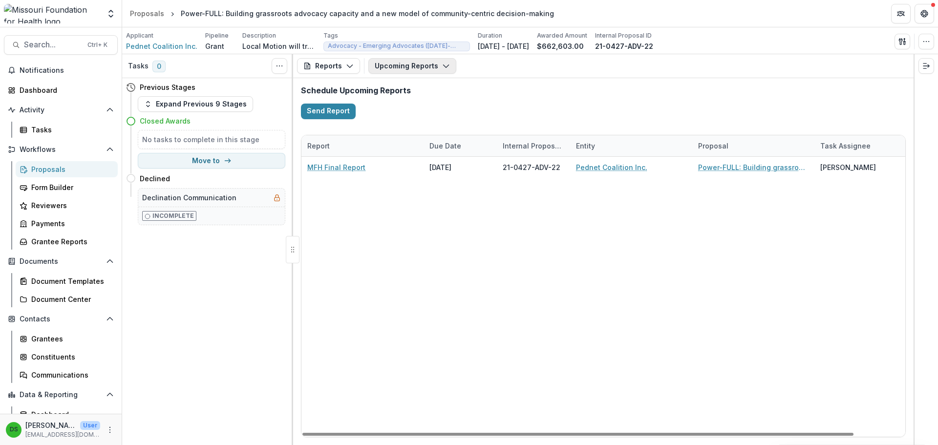
click at [402, 62] on button "Upcoming Reports" at bounding box center [412, 66] width 88 height 16
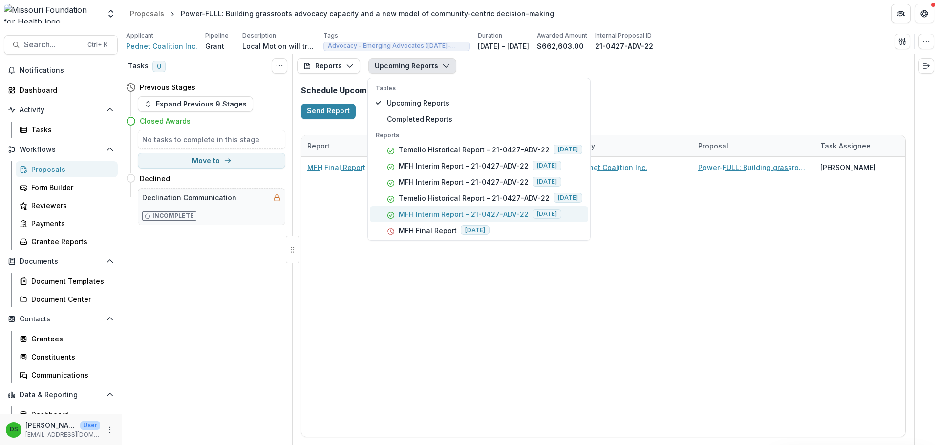
click at [417, 215] on p "MFH Interim Report - 21-0427-ADV-22" at bounding box center [464, 214] width 130 height 10
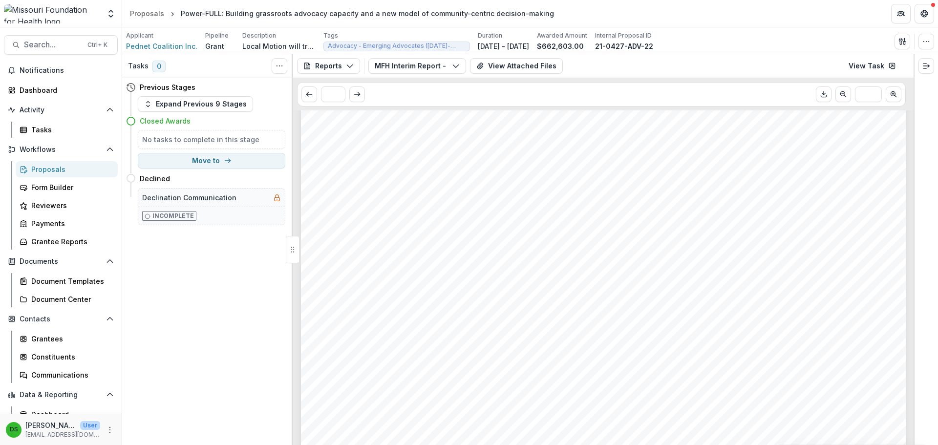
scroll to position [342, 0]
click at [927, 42] on icon "button" at bounding box center [926, 42] width 8 height 8
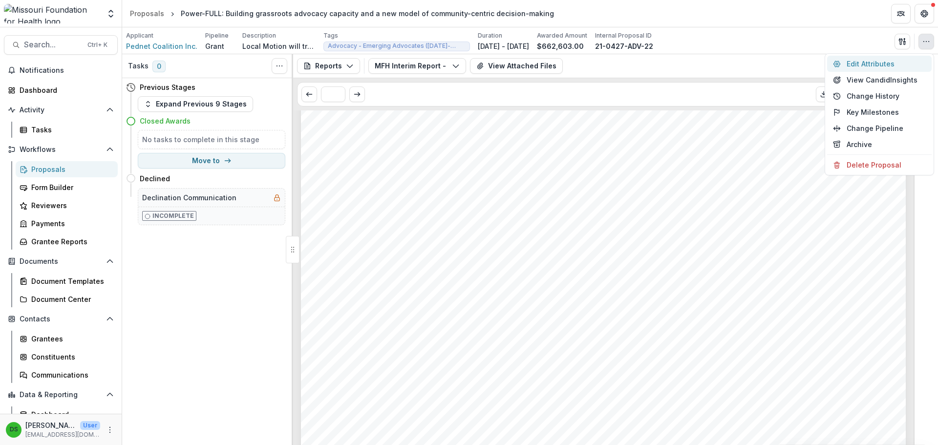
click at [875, 63] on button "Edit Attributes" at bounding box center [879, 64] width 105 height 16
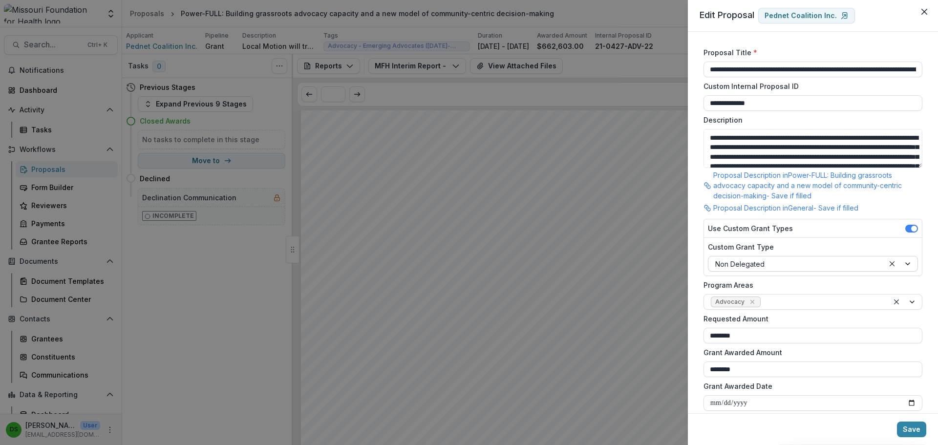
scroll to position [480, 0]
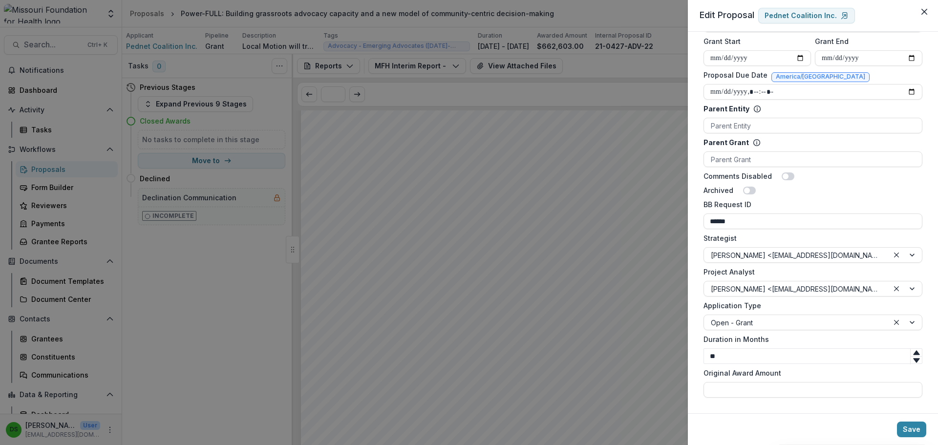
click at [512, 186] on div "**********" at bounding box center [469, 222] width 938 height 445
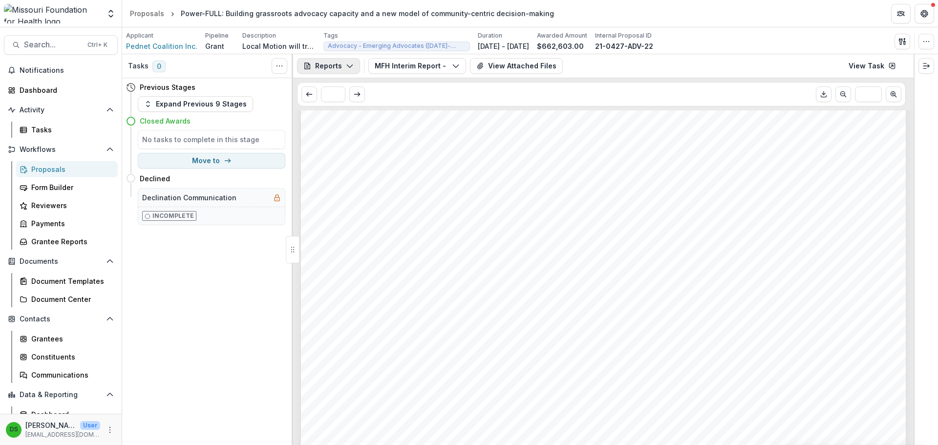
click at [339, 66] on button "Reports" at bounding box center [328, 66] width 63 height 16
click at [339, 88] on div "Proposal" at bounding box center [361, 88] width 89 height 10
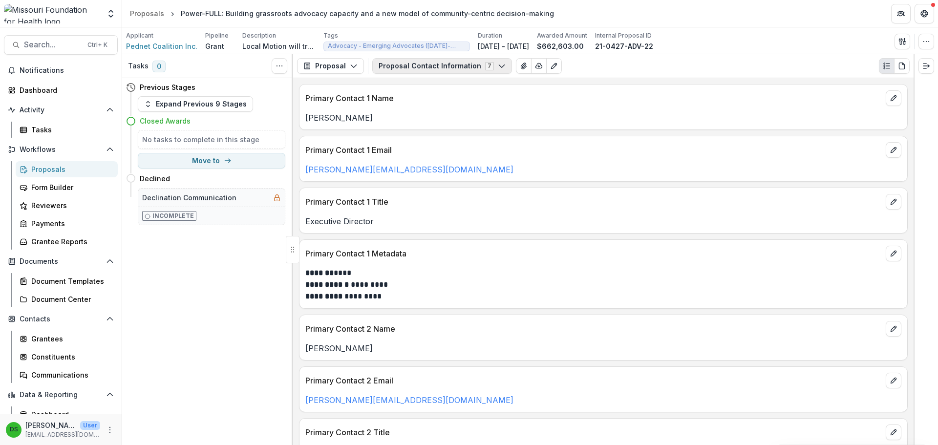
click at [393, 68] on button "Proposal Contact Information 7" at bounding box center [442, 66] width 140 height 16
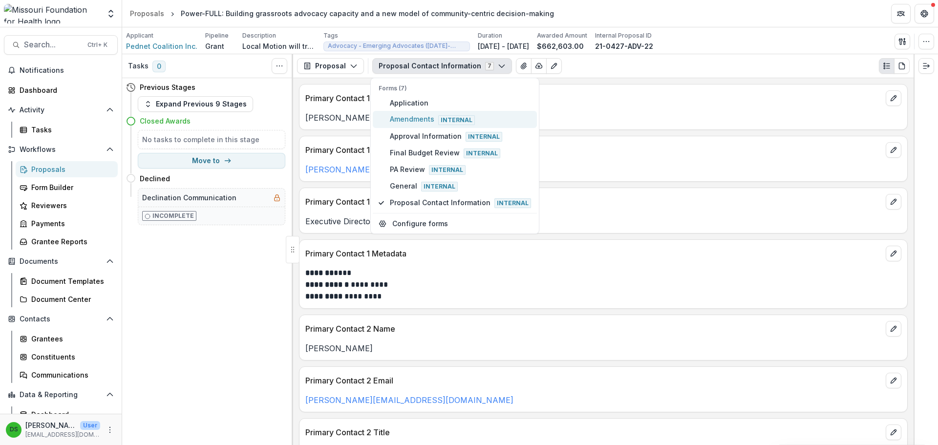
click at [402, 119] on span "Amendments Internal" at bounding box center [460, 119] width 141 height 11
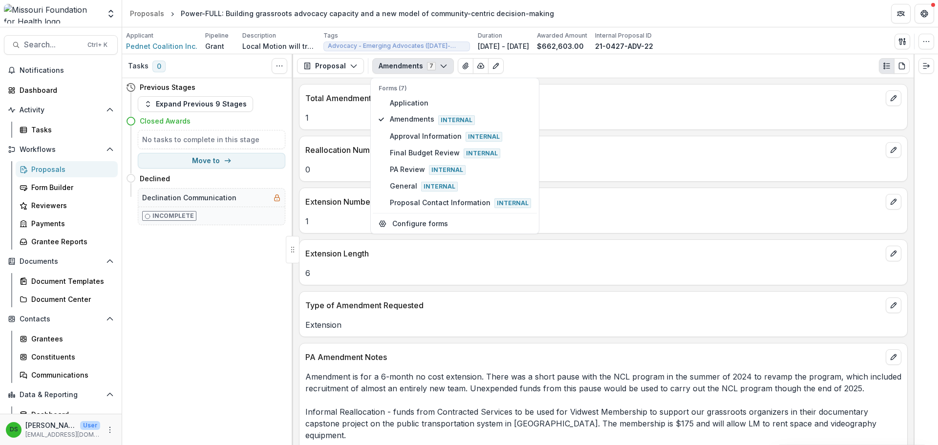
click at [465, 306] on p "Type of Amendment Requested" at bounding box center [593, 305] width 576 height 12
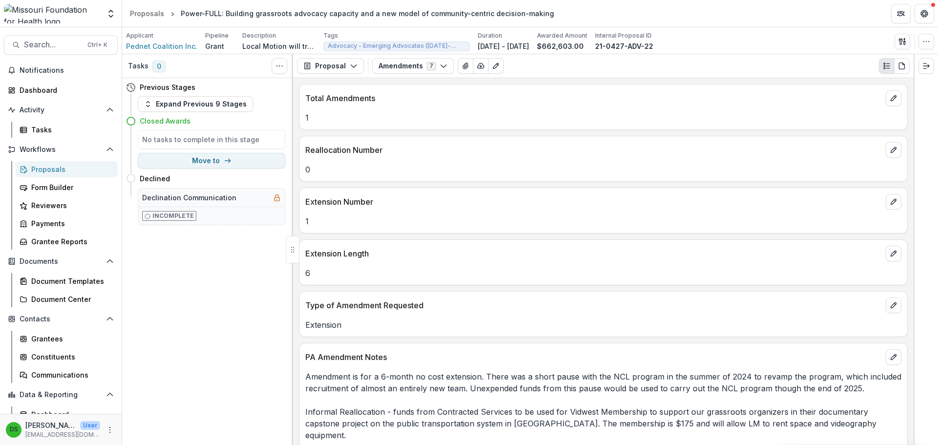
click at [910, 37] on div "Send Email Proposal Files Edit Viewers View All Reviews View Related Entities E…" at bounding box center [914, 42] width 40 height 16
click at [903, 42] on icon "button" at bounding box center [902, 42] width 8 height 8
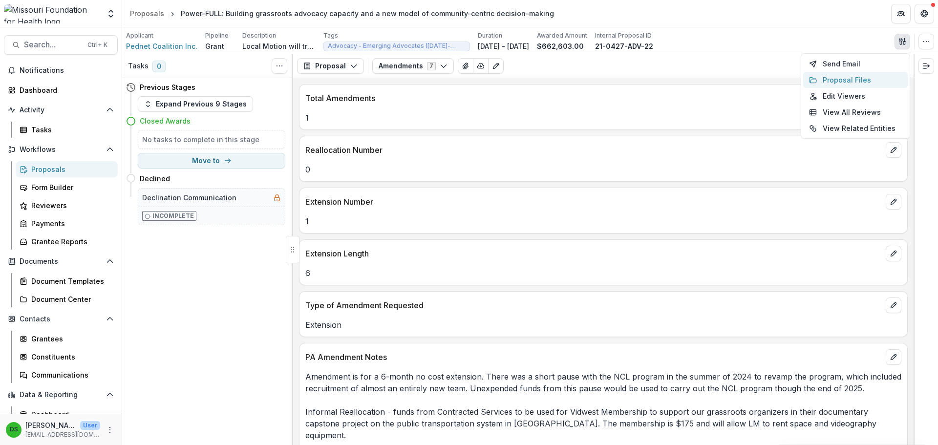
click at [857, 80] on button "Proposal Files" at bounding box center [855, 80] width 105 height 16
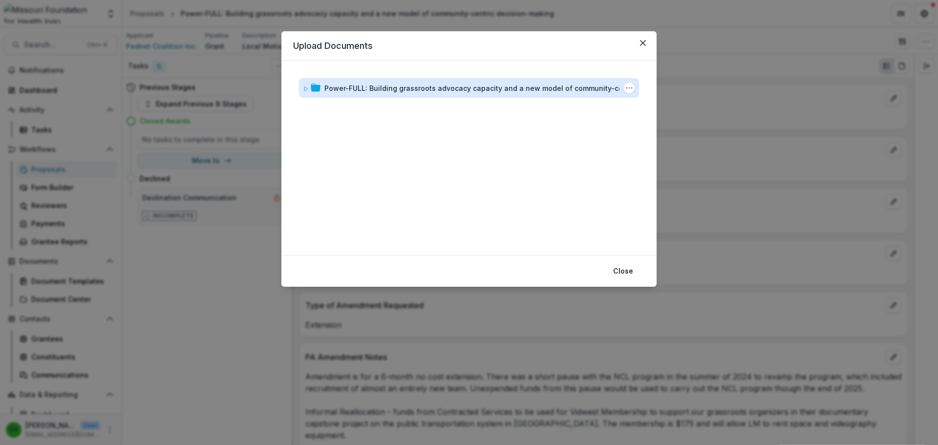
click at [368, 83] on div "Power-FULL: Building grassroots advocacy capacity and a new model of community-…" at bounding box center [485, 88] width 322 height 10
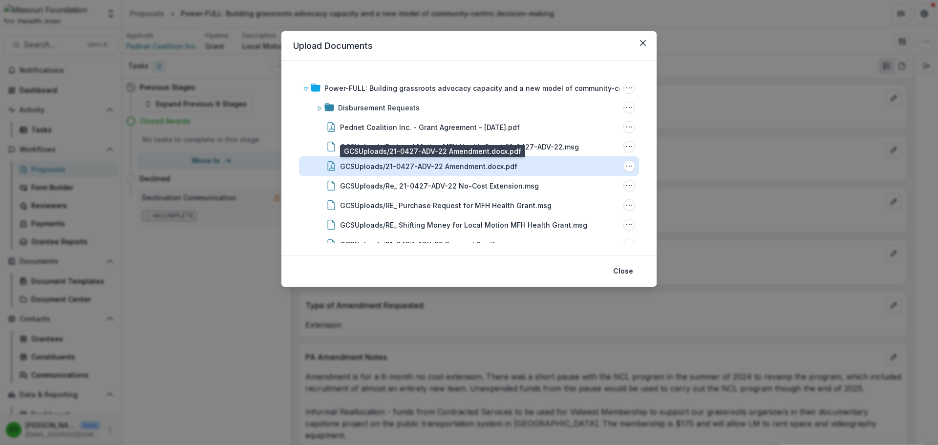
click at [426, 162] on div "GCSUploads/21-0427-ADV-22 Amendment.docx.pdf" at bounding box center [428, 166] width 177 height 10
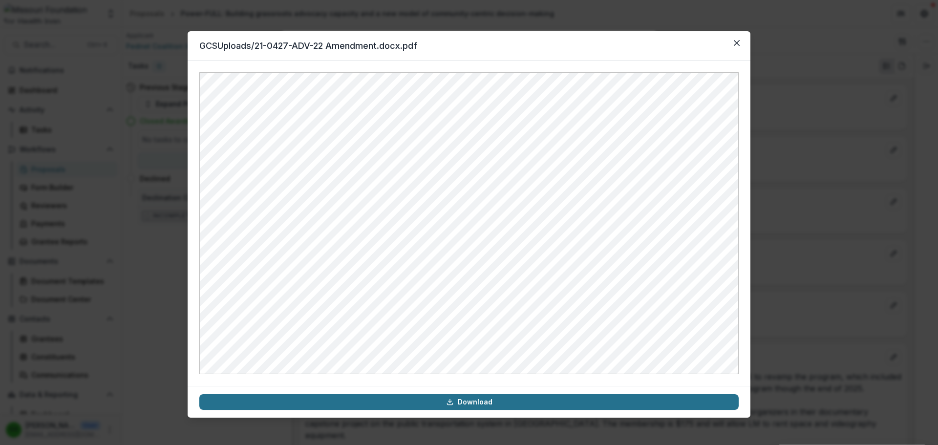
click at [475, 405] on link "Download" at bounding box center [468, 402] width 539 height 16
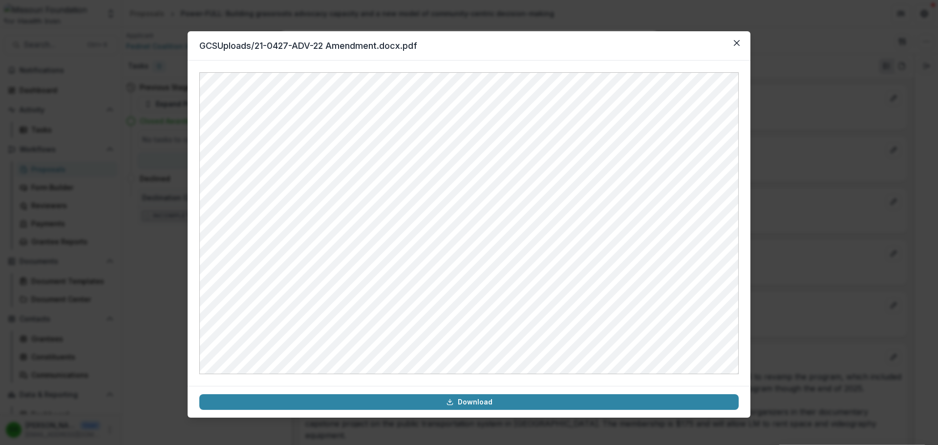
click at [819, 56] on div "GCSUploads/21-0427-ADV-22 Amendment.docx.pdf Download" at bounding box center [469, 222] width 938 height 445
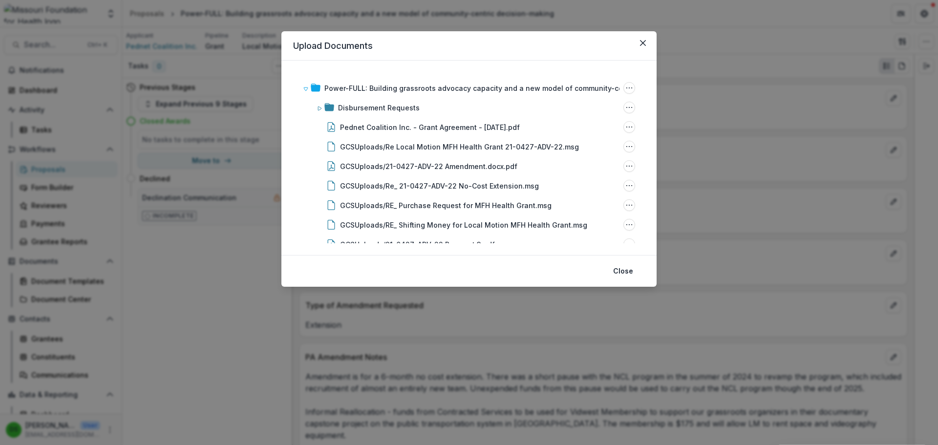
click at [714, 104] on div "Upload Documents Power-FULL: Building grassroots advocacy capacity and a new mo…" at bounding box center [469, 222] width 938 height 445
